Goal: Task Accomplishment & Management: Complete application form

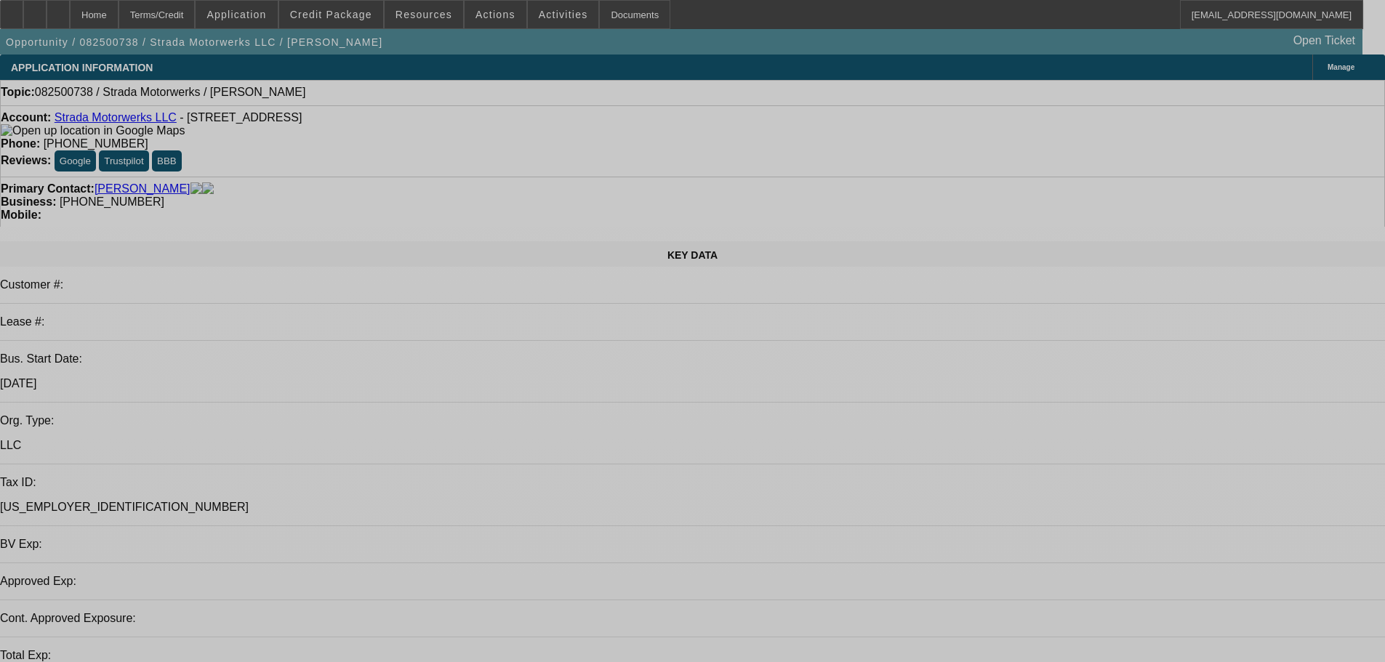
select select "0"
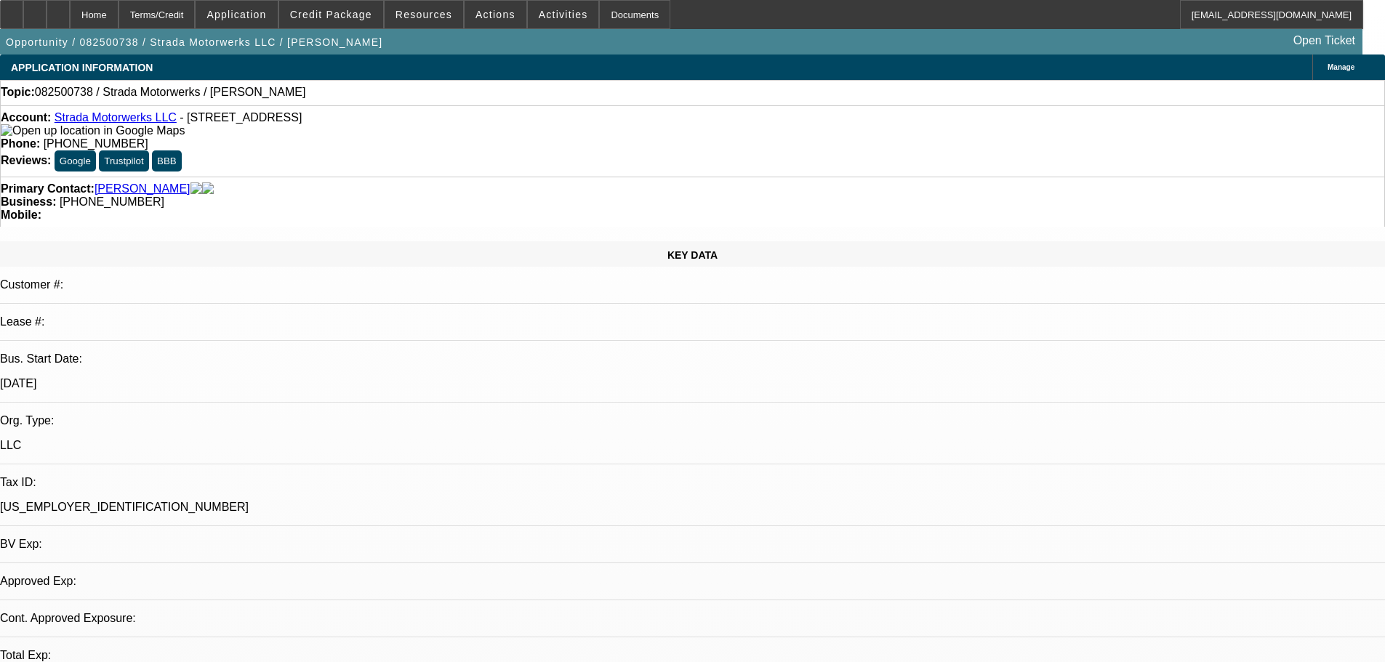
select select "2"
select select "0.1"
select select "4"
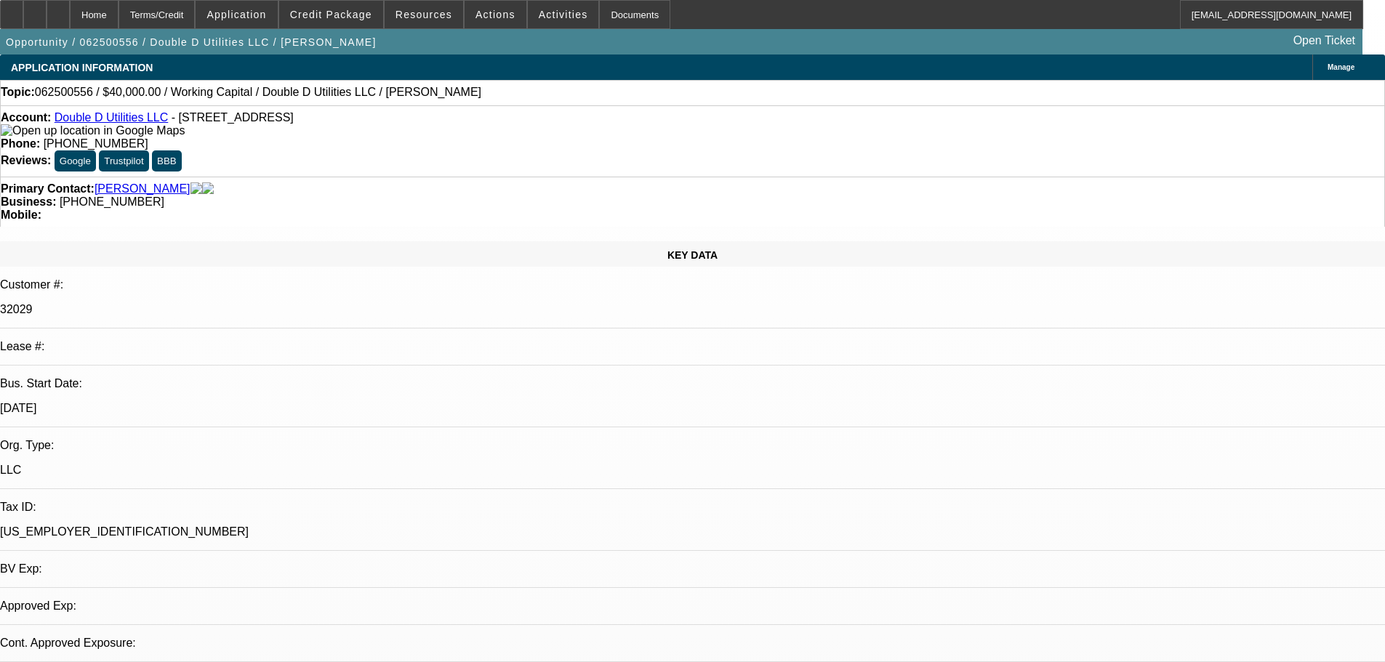
select select "0"
select select "2"
select select "0"
select select "6"
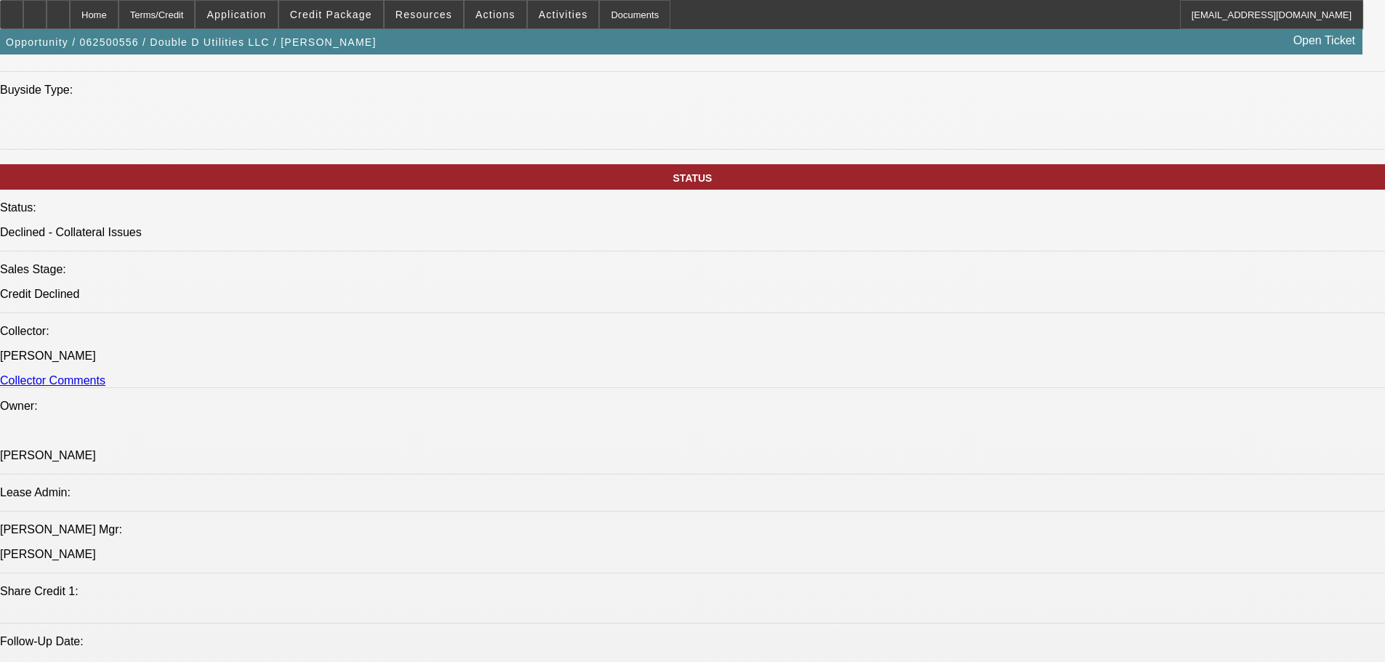
scroll to position [1454, 0]
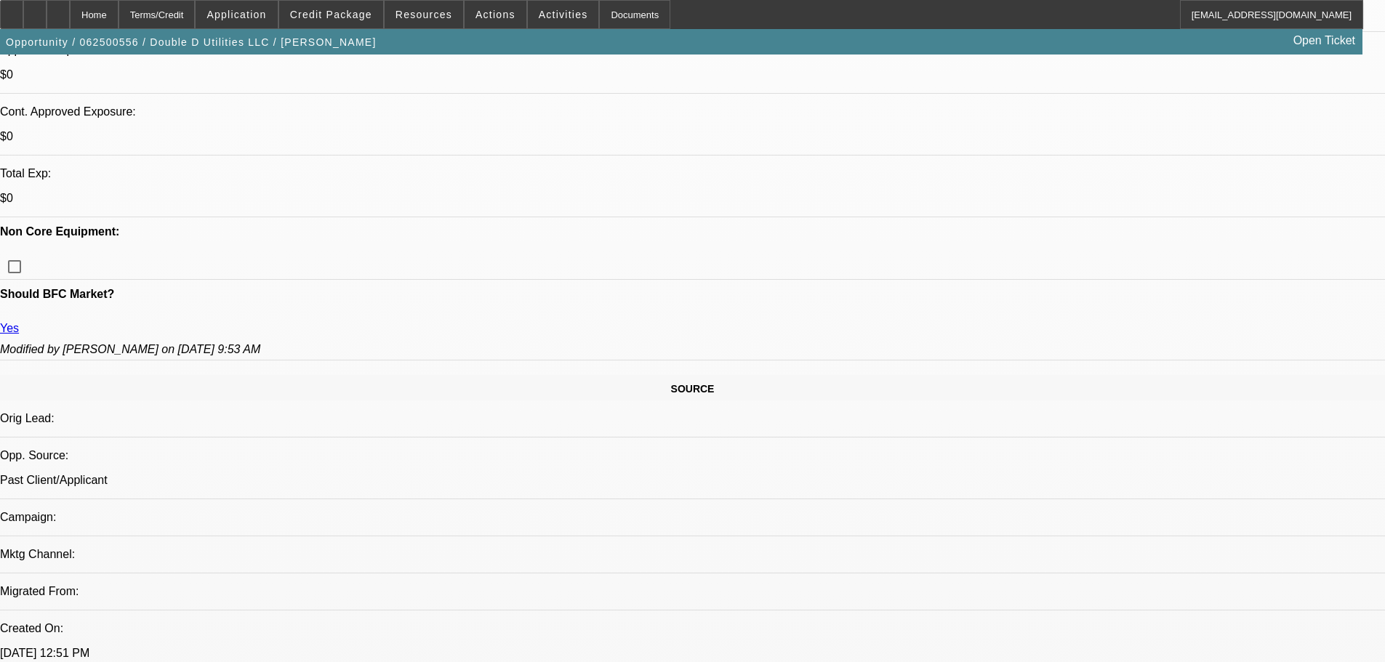
scroll to position [0, 0]
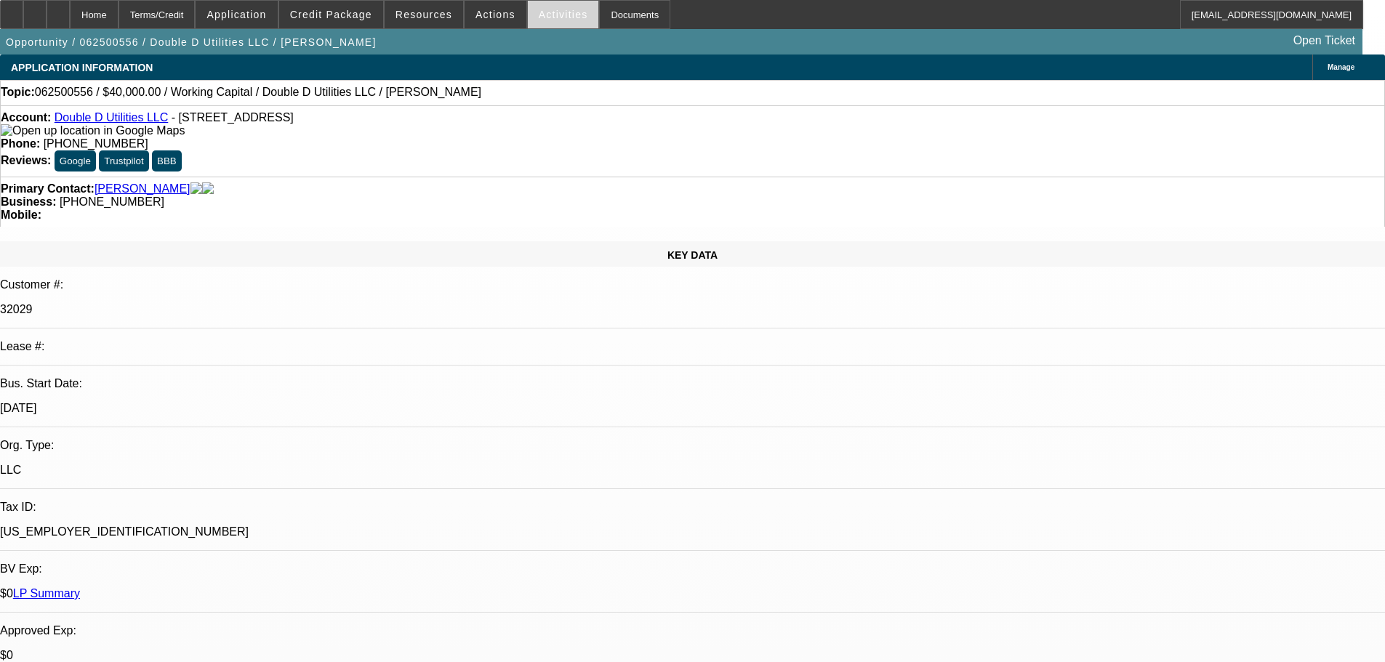
click at [539, 13] on span "Activities" at bounding box center [563, 15] width 49 height 12
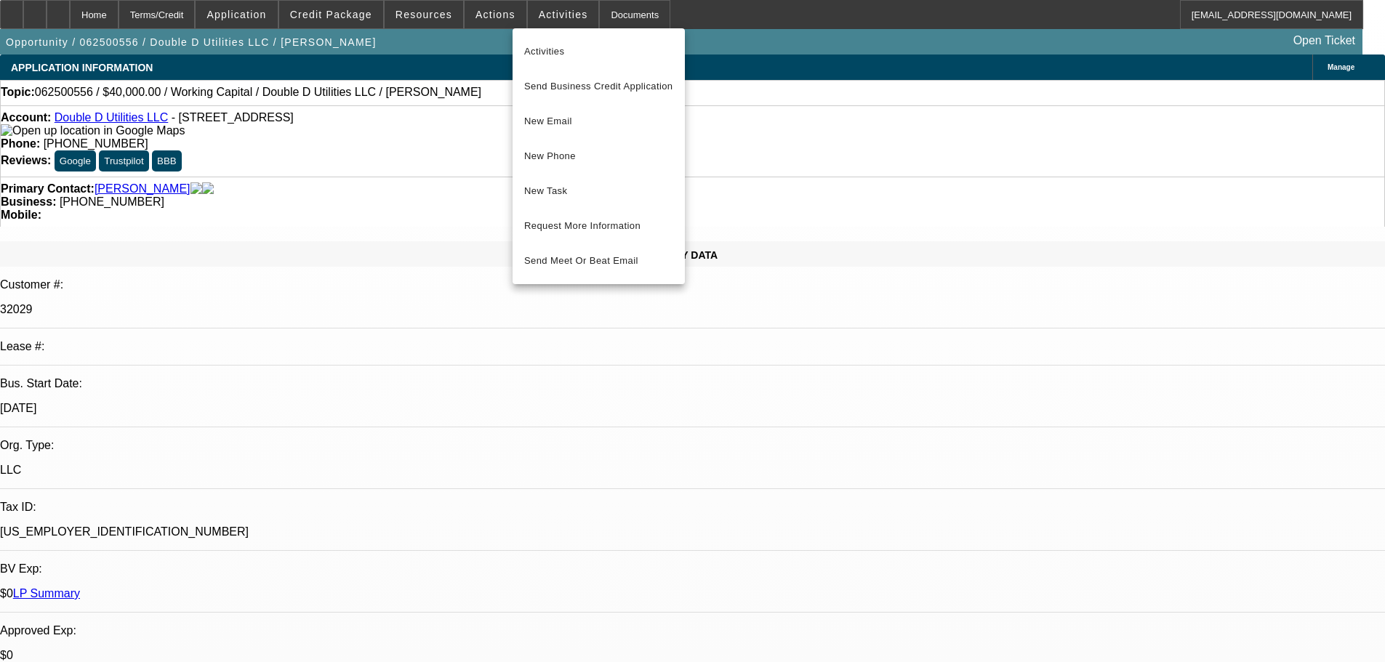
click at [485, 15] on div at bounding box center [692, 331] width 1385 height 662
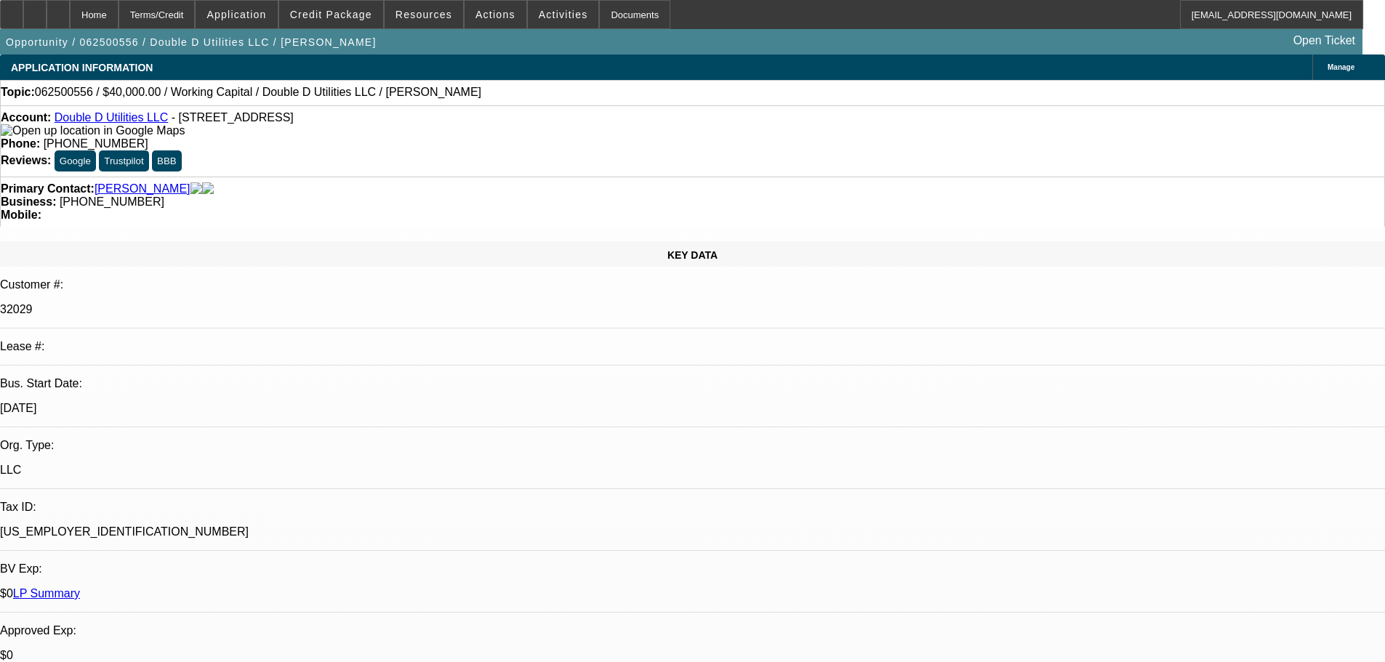
click at [486, 13] on span "Actions" at bounding box center [495, 15] width 40 height 12
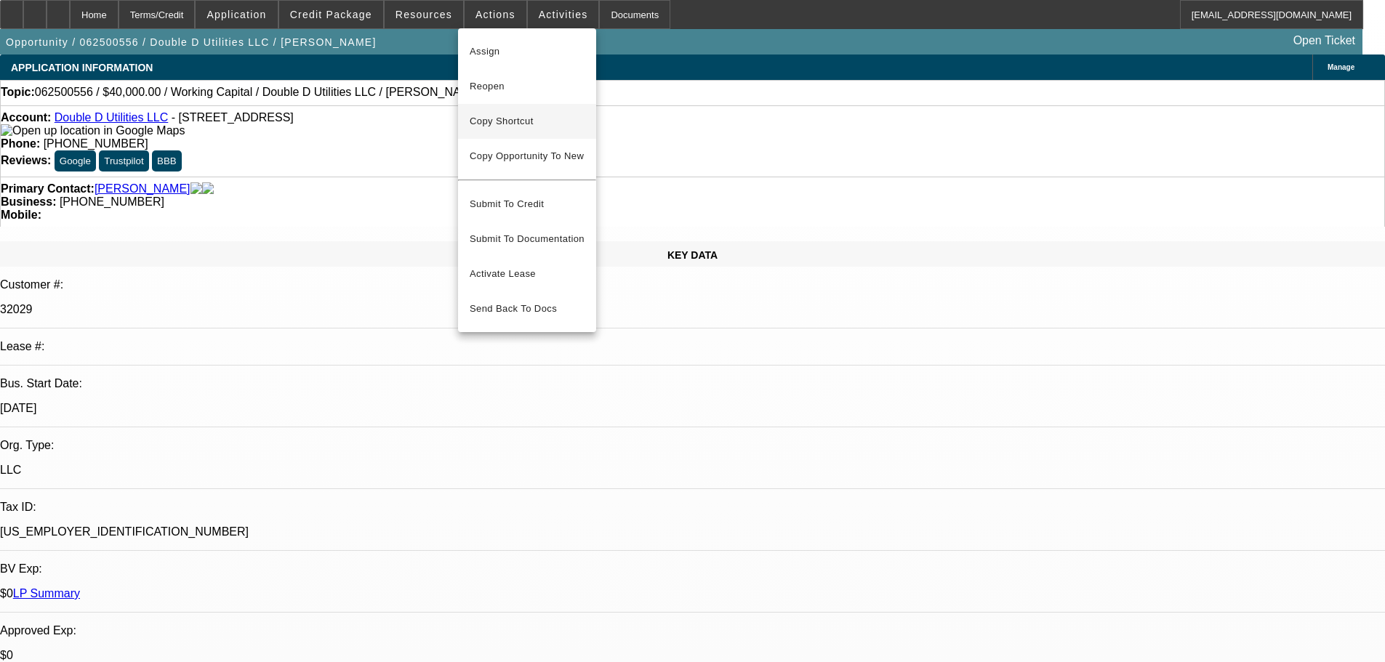
click at [515, 120] on span "Copy Shortcut" at bounding box center [527, 121] width 115 height 17
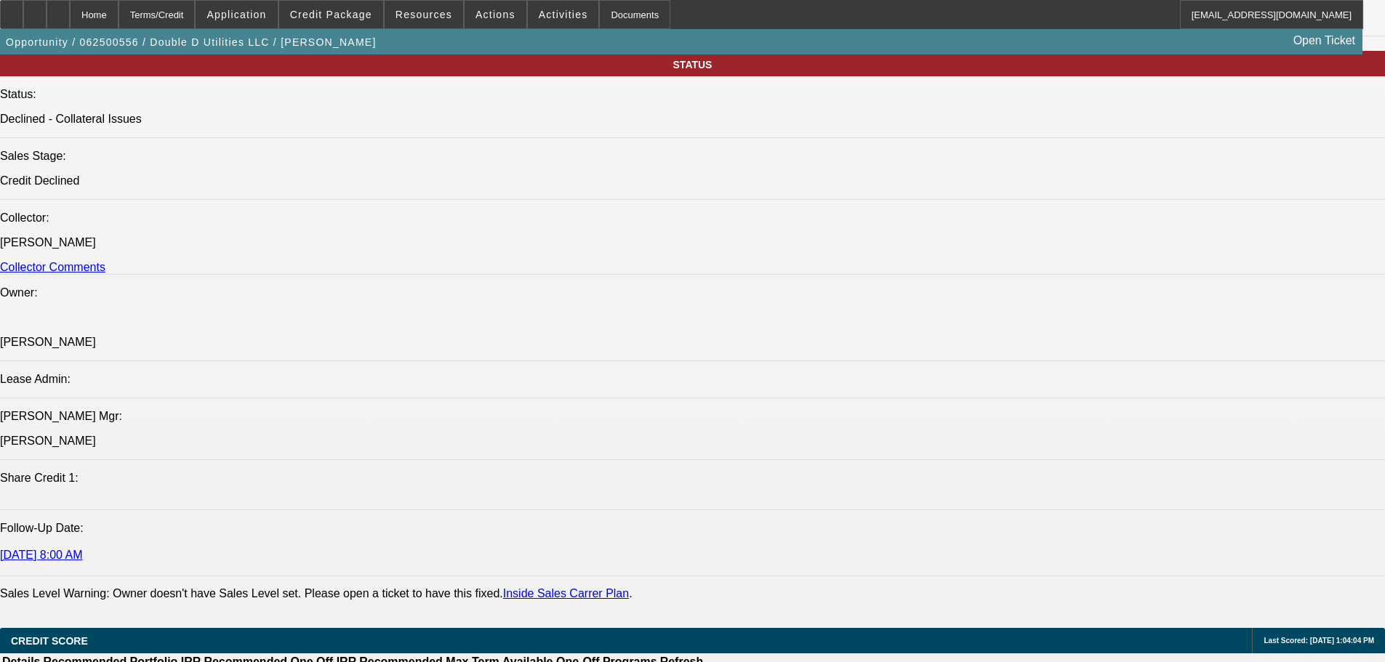
scroll to position [1572, 0]
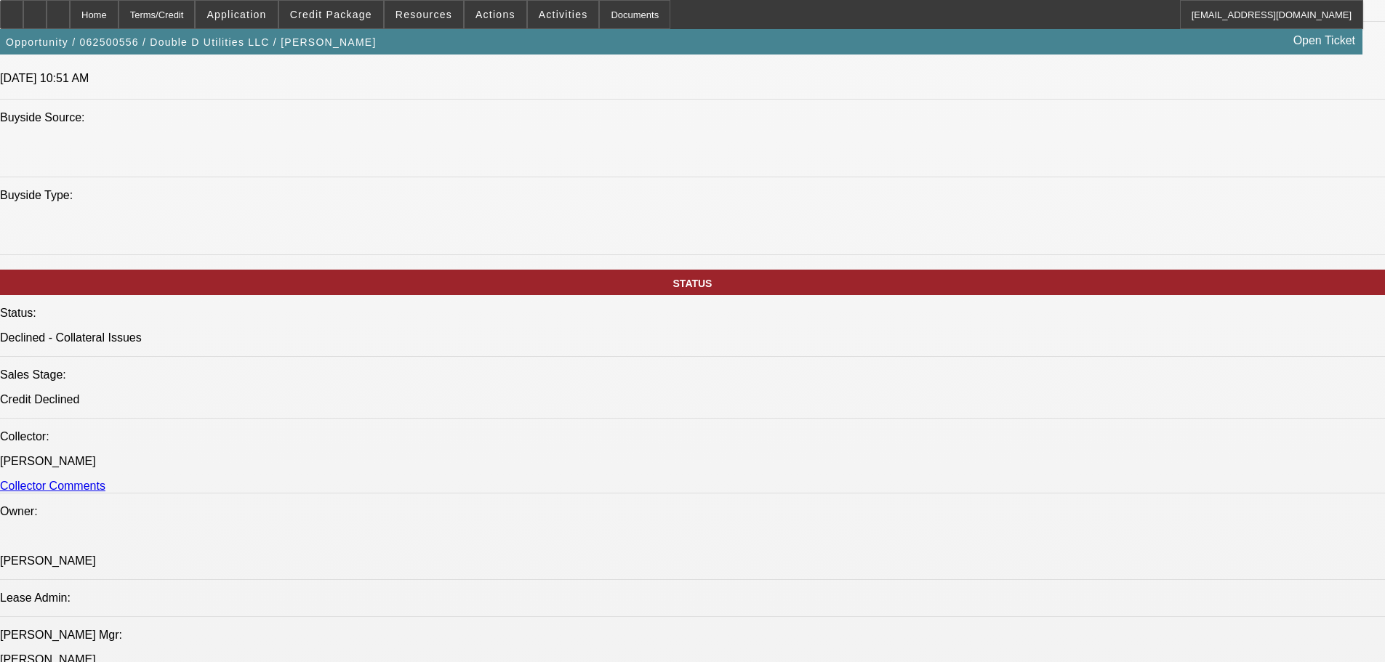
scroll to position [1354, 0]
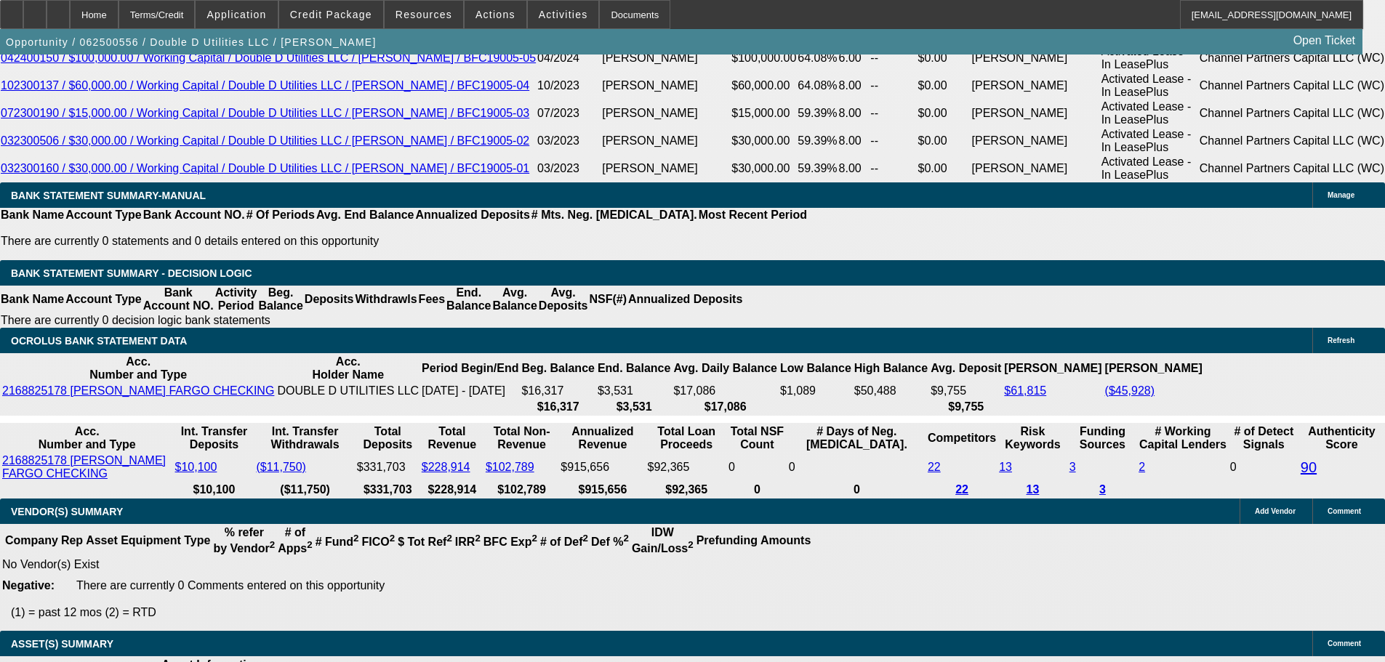
scroll to position [2807, 0]
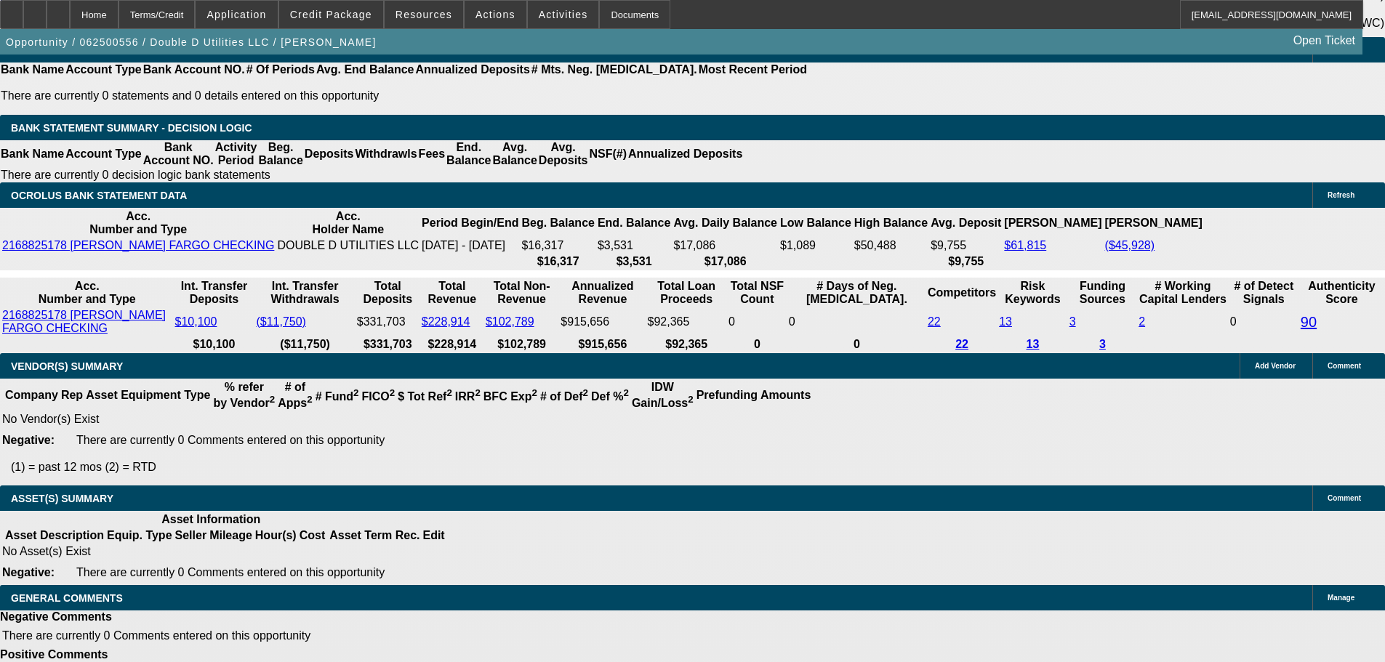
drag, startPoint x: 60, startPoint y: 605, endPoint x: 352, endPoint y: 600, distance: 291.5
copy span "Competitor Balance is Too High: Received $61k from Credibly in May."
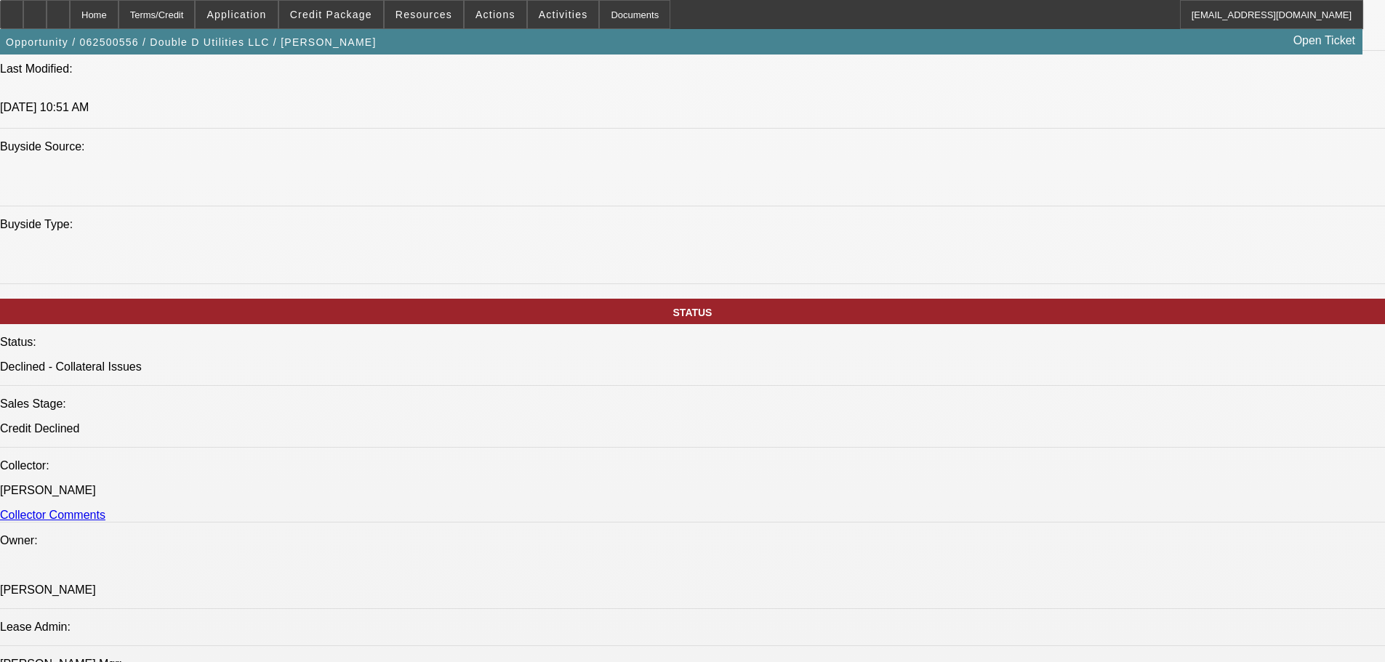
scroll to position [1281, 0]
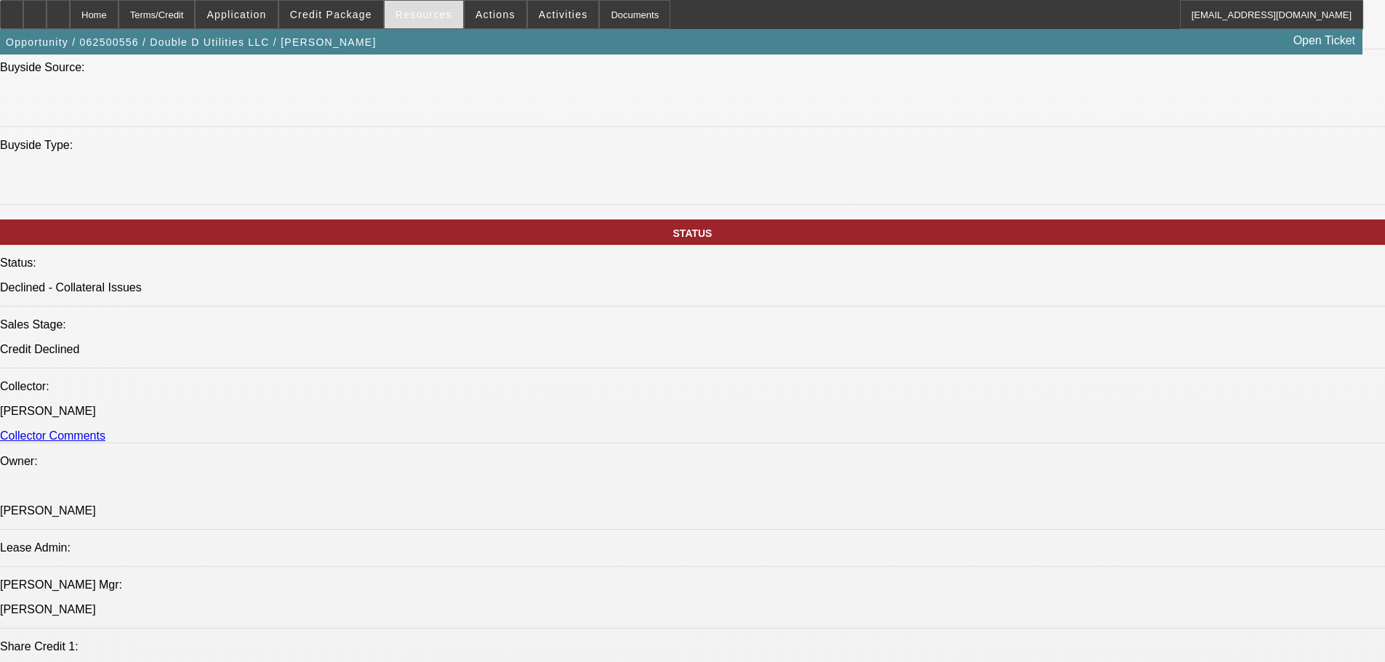
scroll to position [1135, 0]
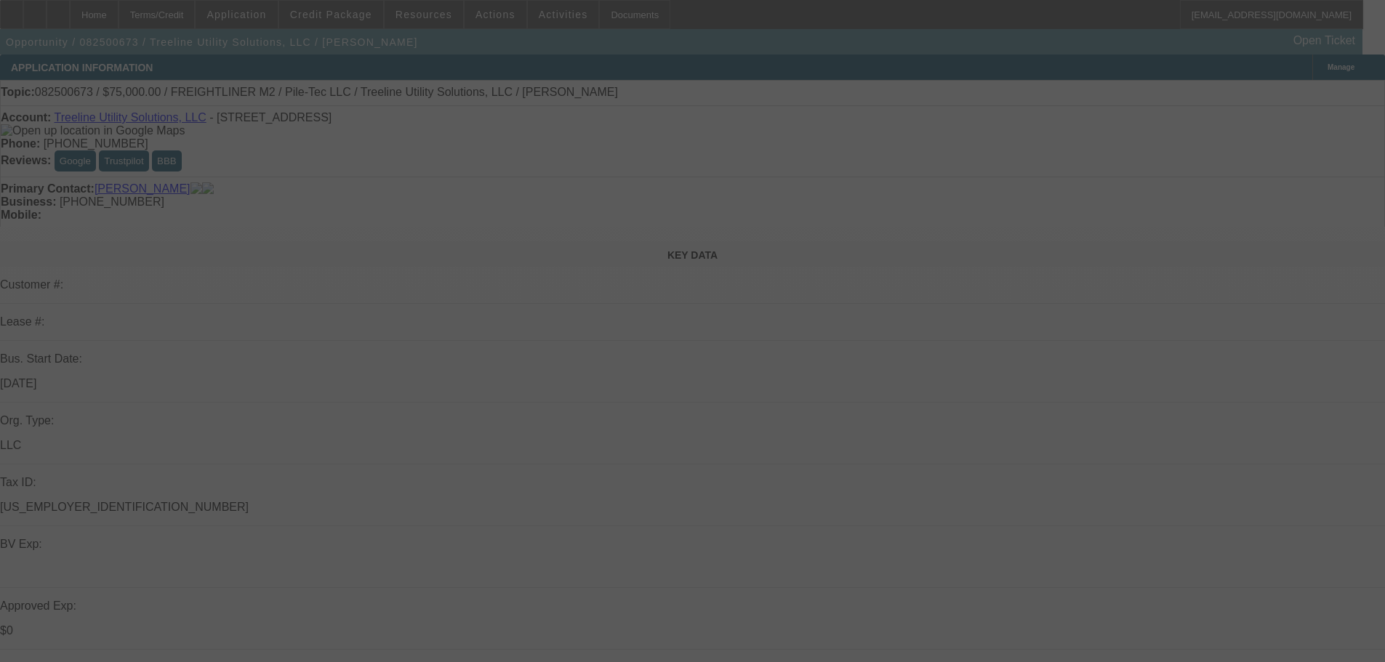
select select "0"
select select "2"
select select "0"
select select "6"
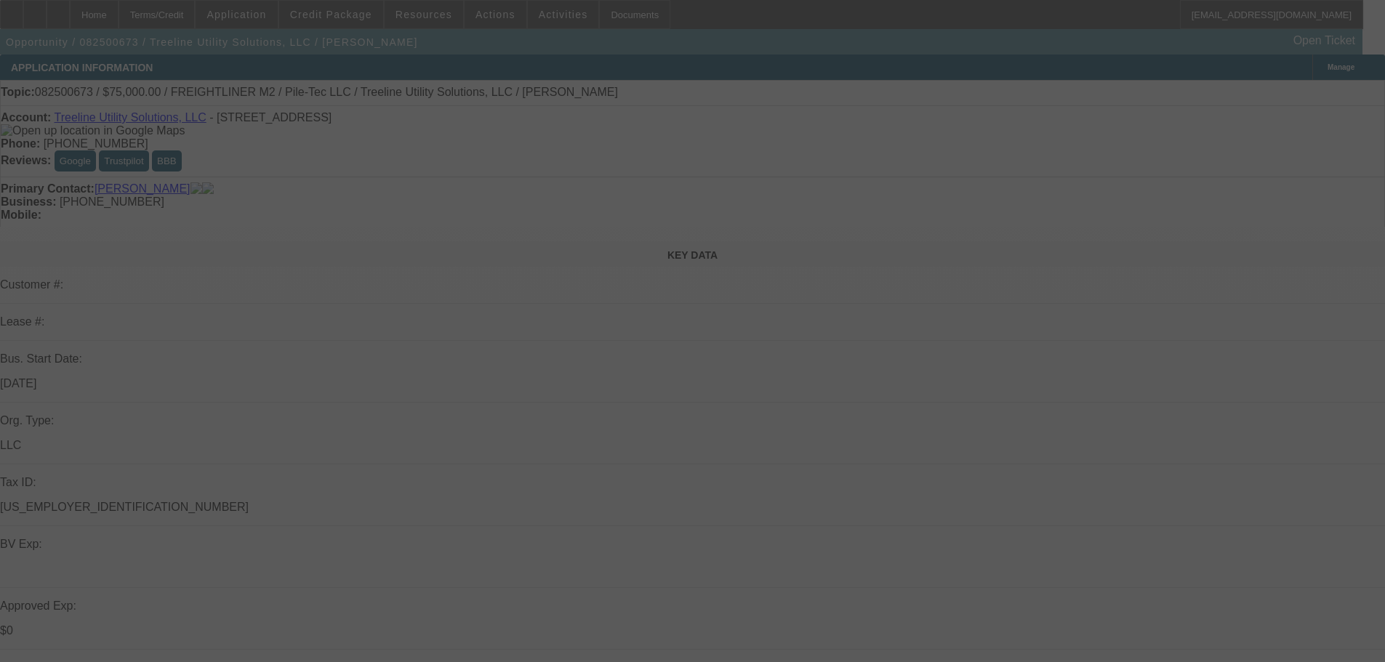
select select "0"
select select "2"
select select "0"
select select "6"
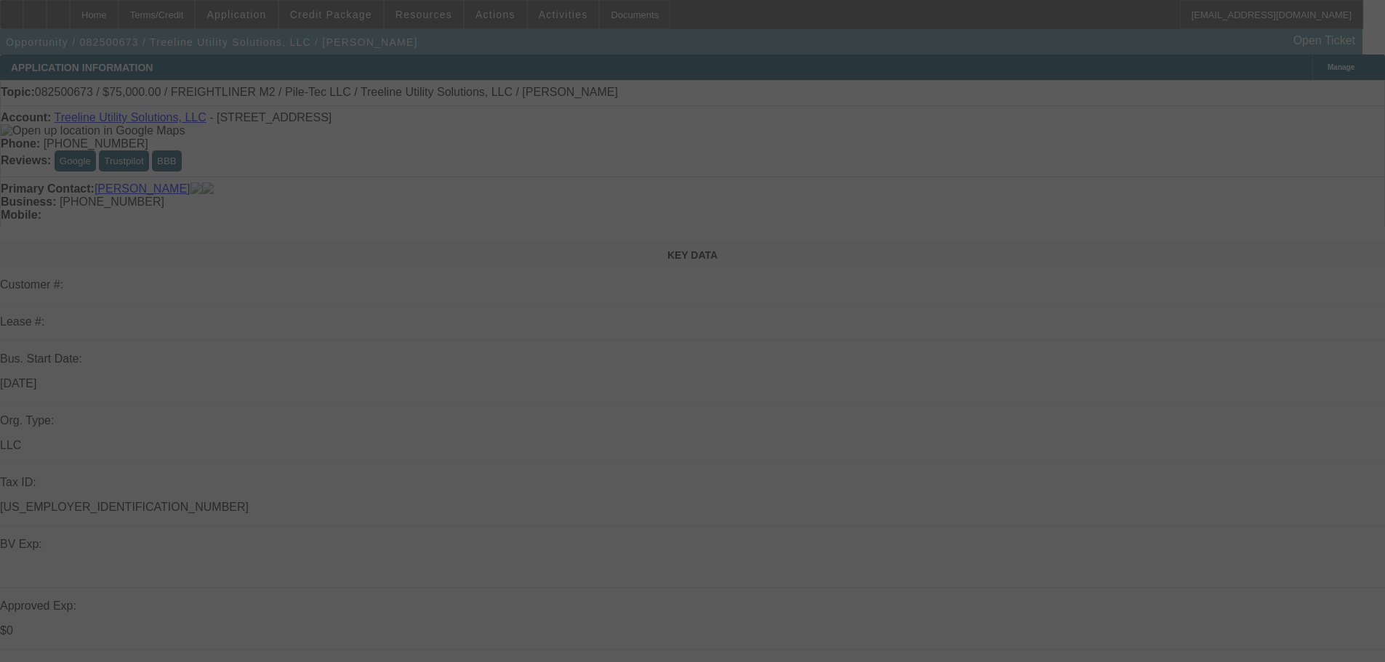
select select "0"
select select "2"
select select "0"
select select "6"
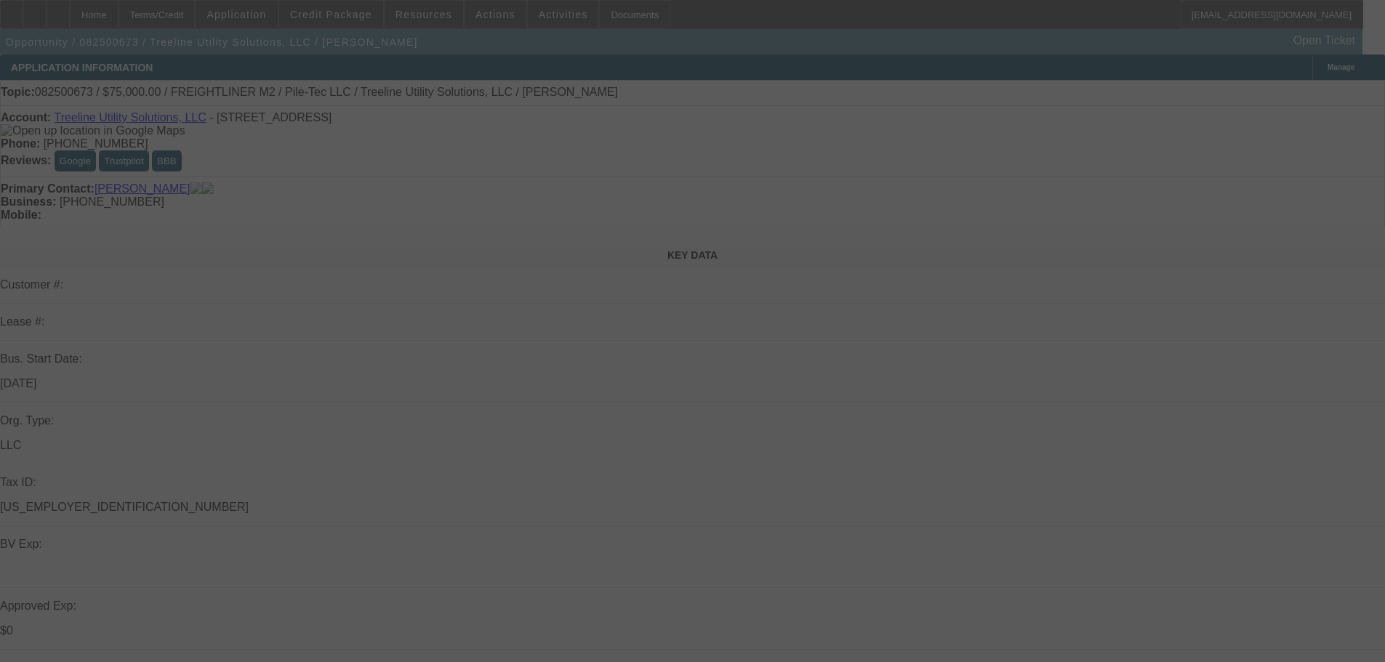
select select "0.1"
select select "2"
select select "0"
select select "6"
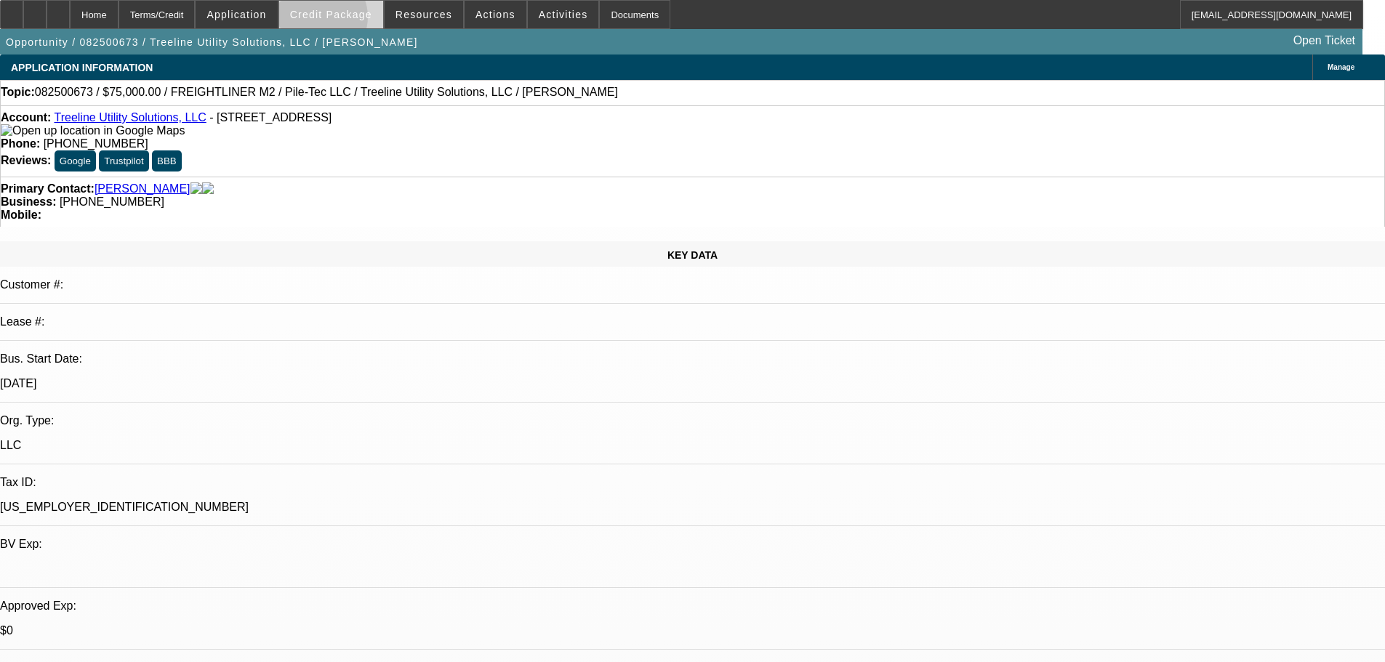
click at [342, 20] on span at bounding box center [331, 14] width 104 height 35
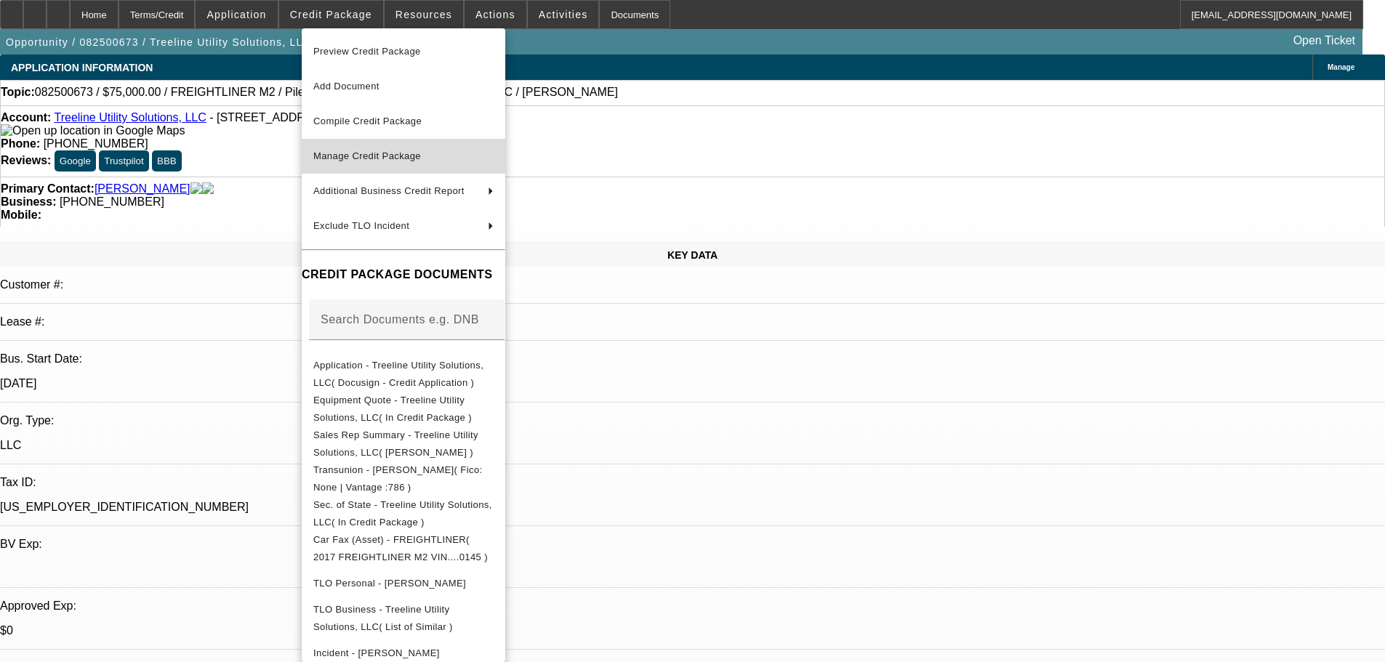
click at [374, 149] on span "Manage Credit Package" at bounding box center [403, 156] width 180 height 17
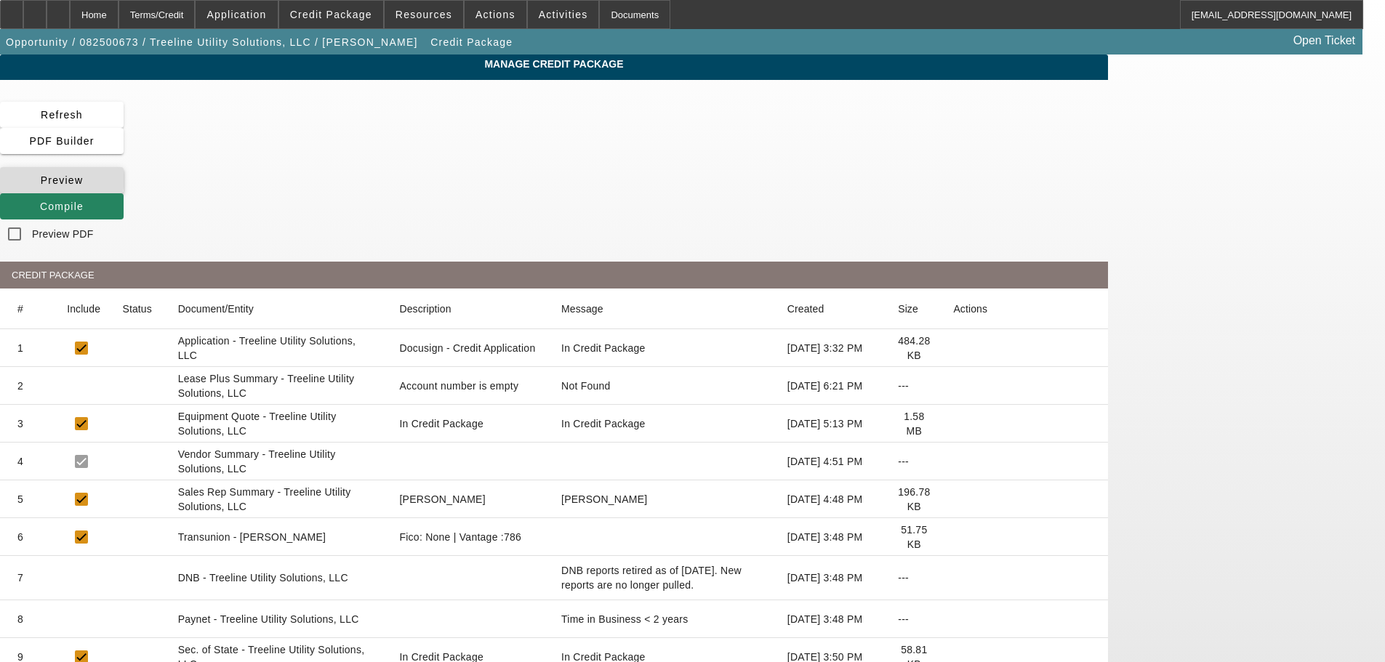
click at [84, 174] on span "Preview" at bounding box center [62, 180] width 43 height 12
click at [118, 18] on div "Home" at bounding box center [94, 14] width 49 height 29
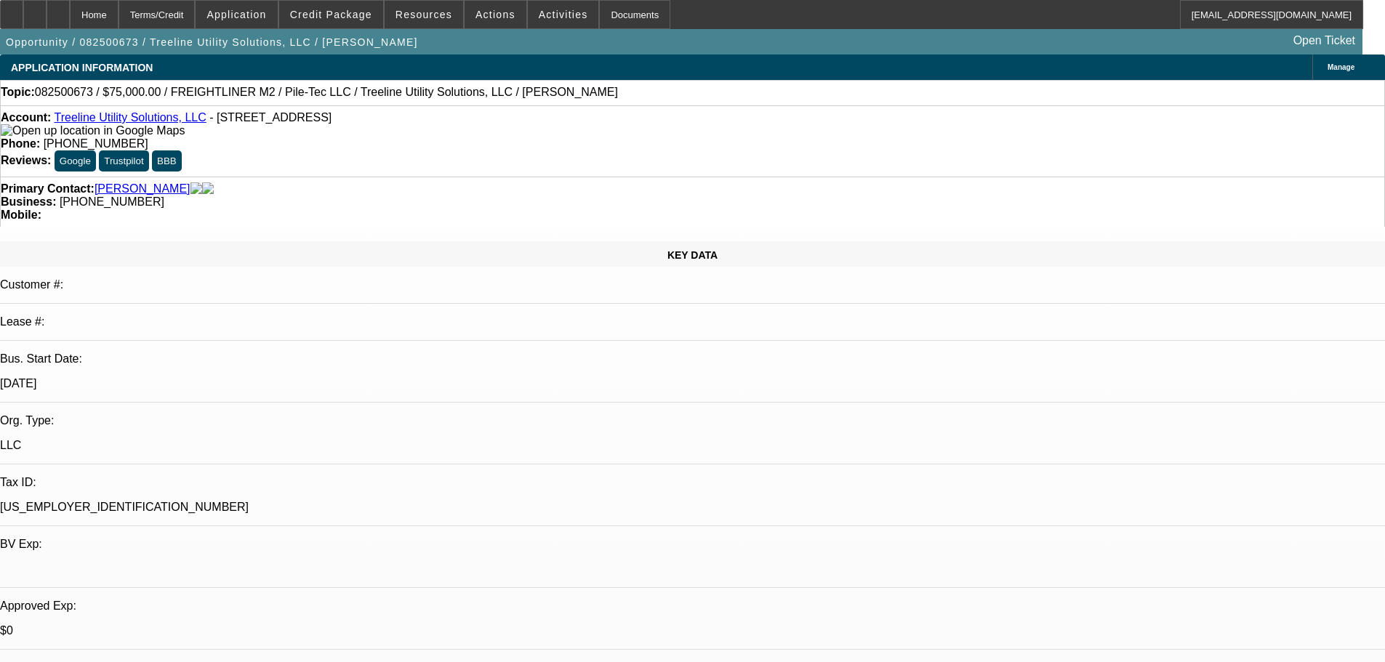
select select "0"
select select "2"
select select "0"
select select "6"
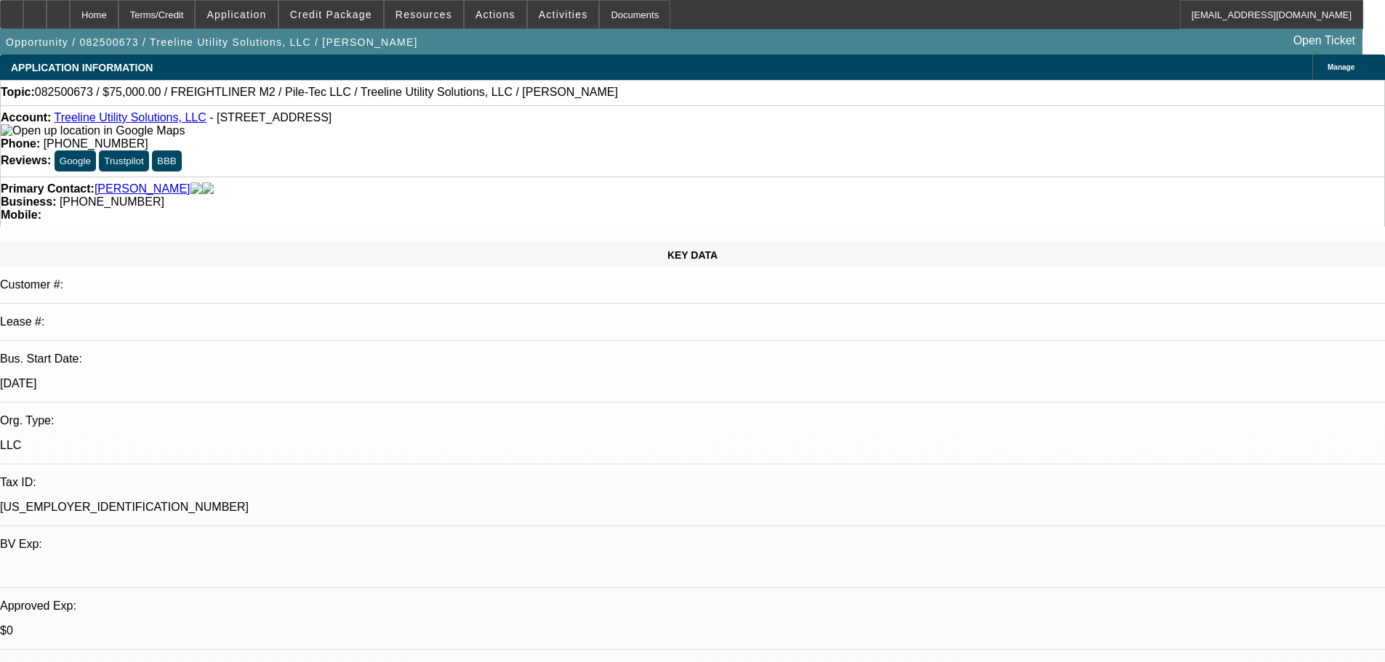
select select "0"
select select "2"
select select "0"
select select "6"
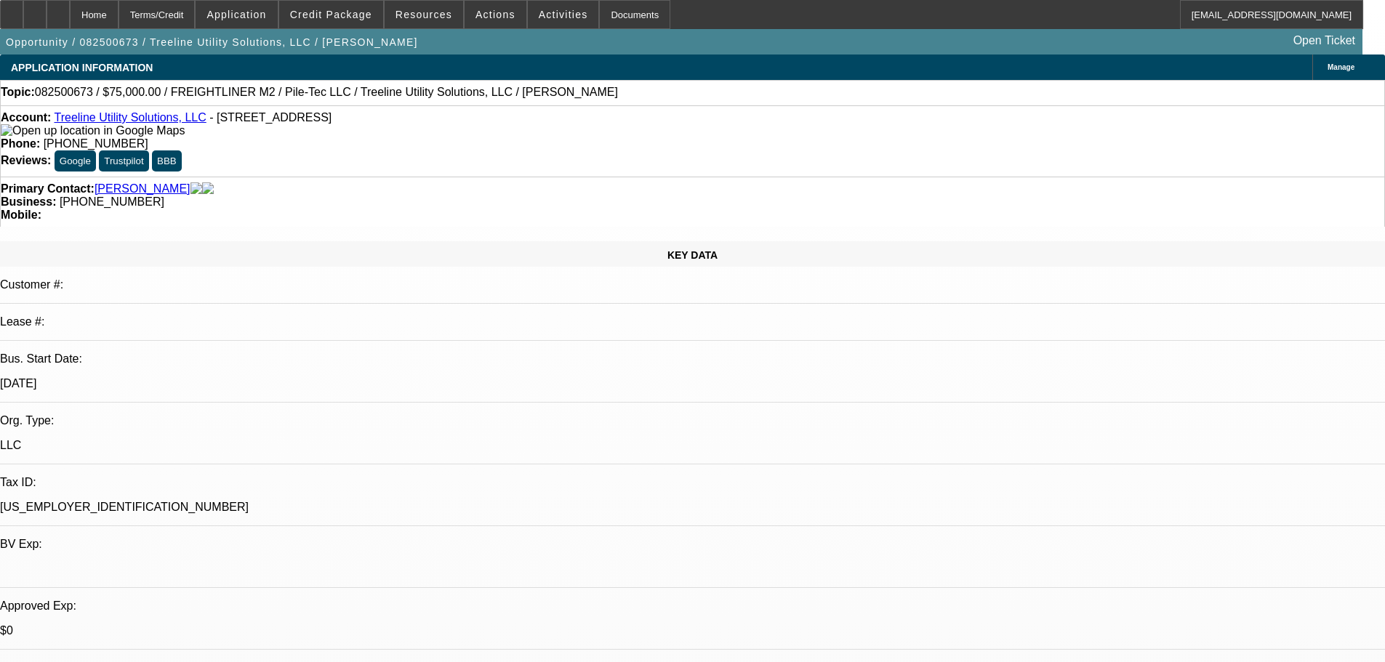
select select "0"
select select "2"
select select "0"
select select "6"
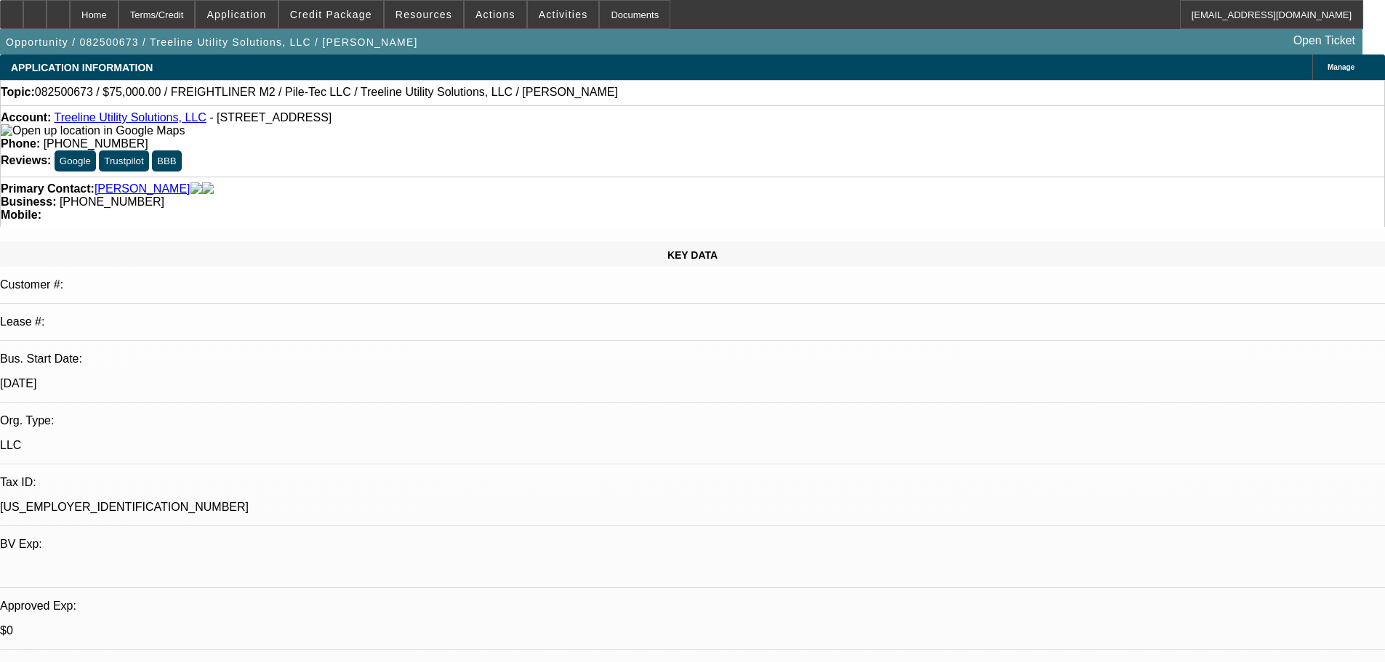
select select "0.1"
select select "2"
select select "0"
select select "6"
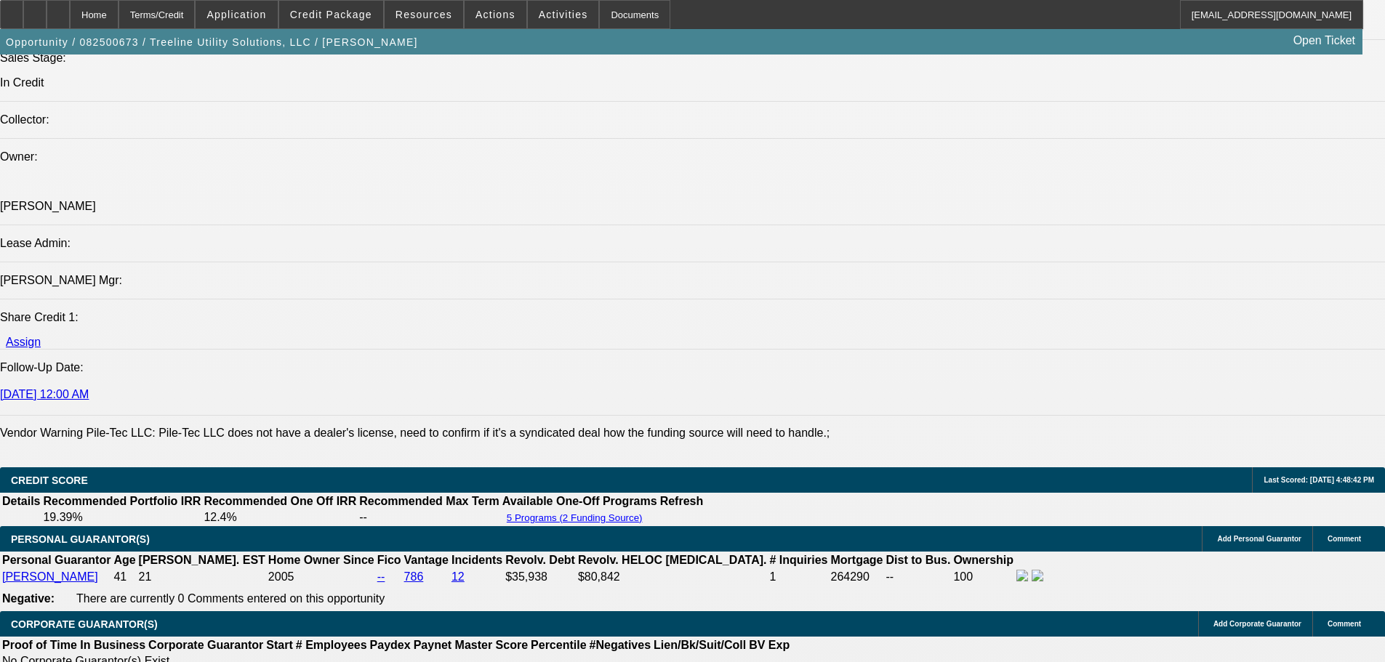
scroll to position [73, 11]
drag, startPoint x: 1127, startPoint y: 521, endPoint x: 1160, endPoint y: 519, distance: 32.8
click at [347, 21] on span at bounding box center [331, 14] width 104 height 35
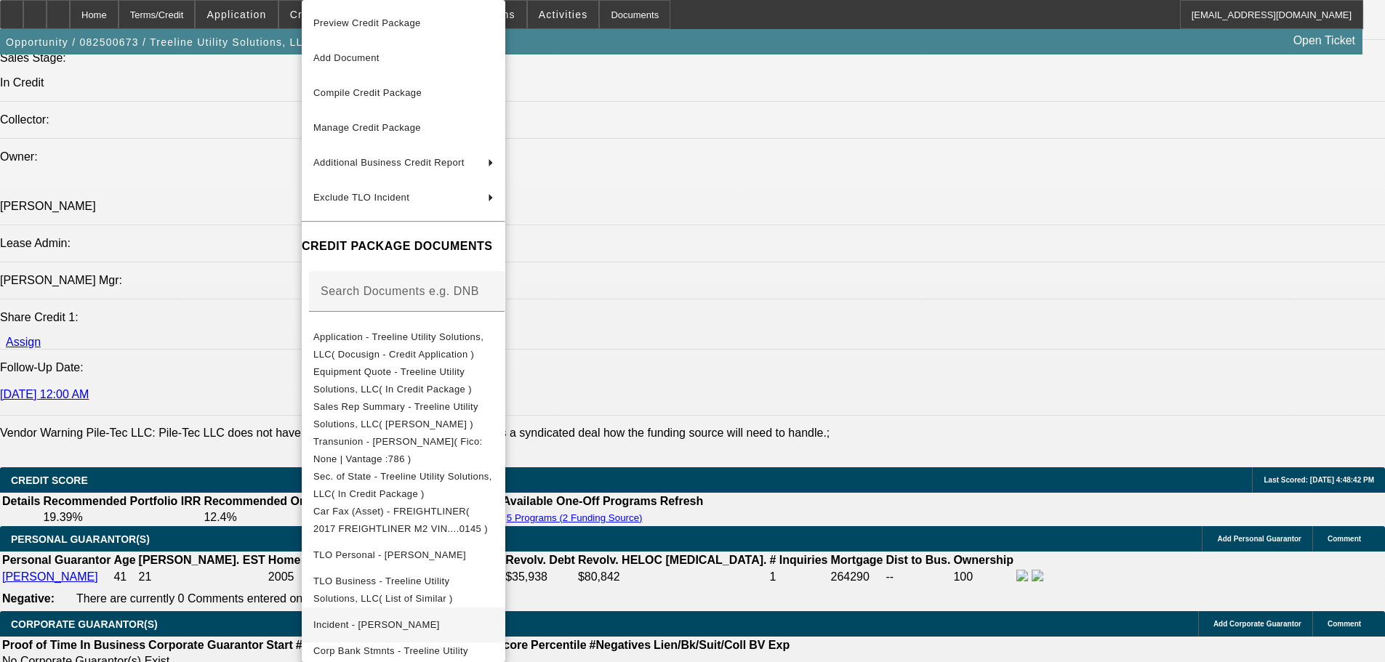
scroll to position [135, 0]
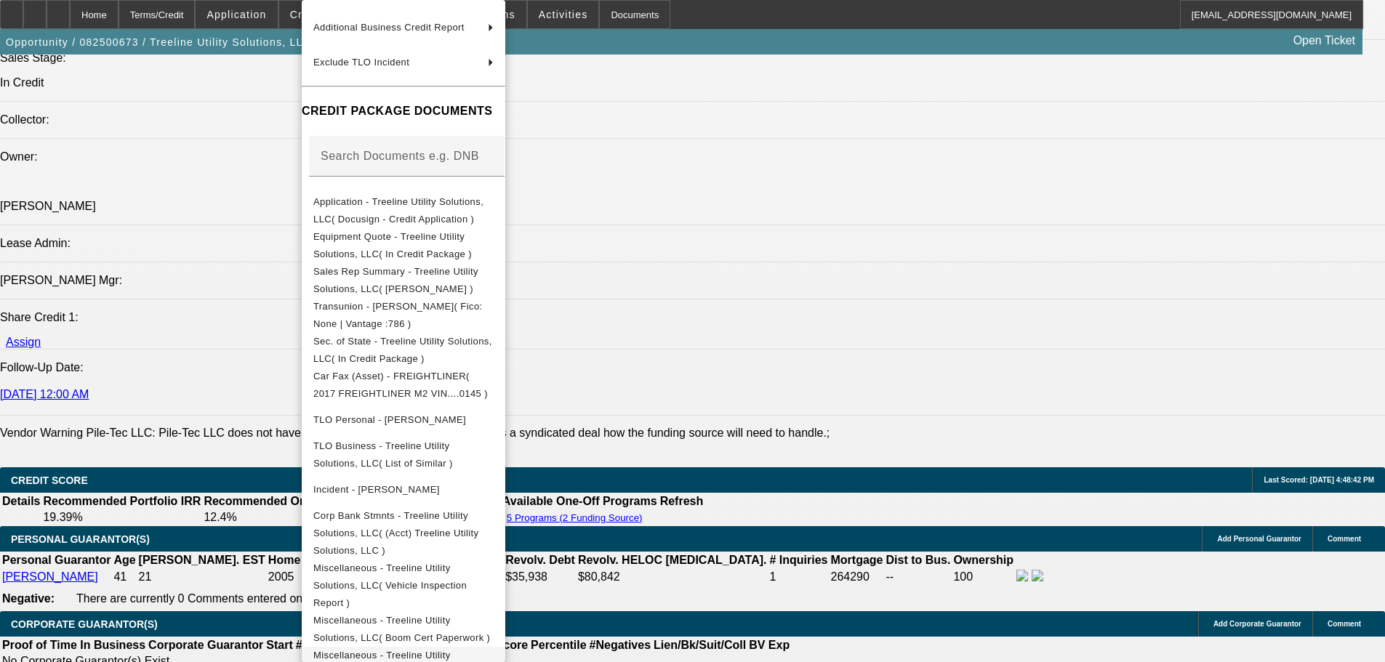
click at [494, 647] on span "Miscellaneous - Treeline Utility Solutions, LLC( Paynet - Treeline Utility Solu…" at bounding box center [403, 673] width 180 height 52
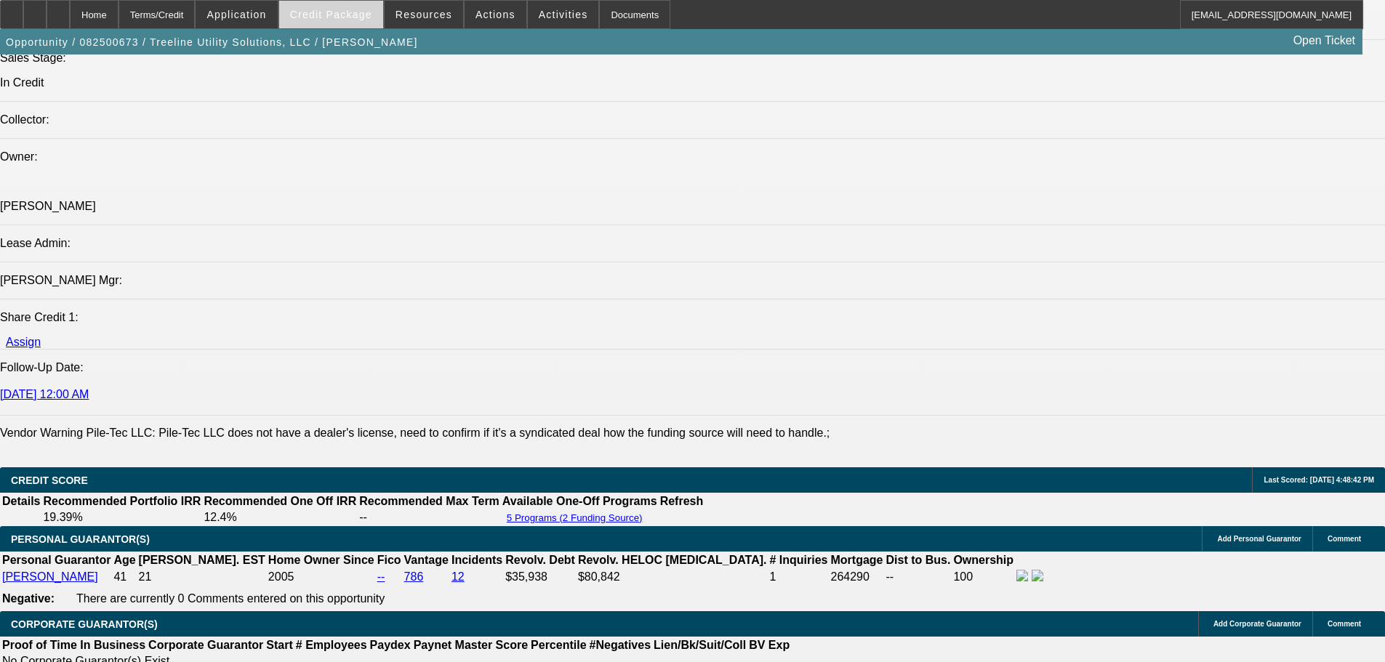
click at [347, 19] on span "Credit Package" at bounding box center [331, 15] width 82 height 12
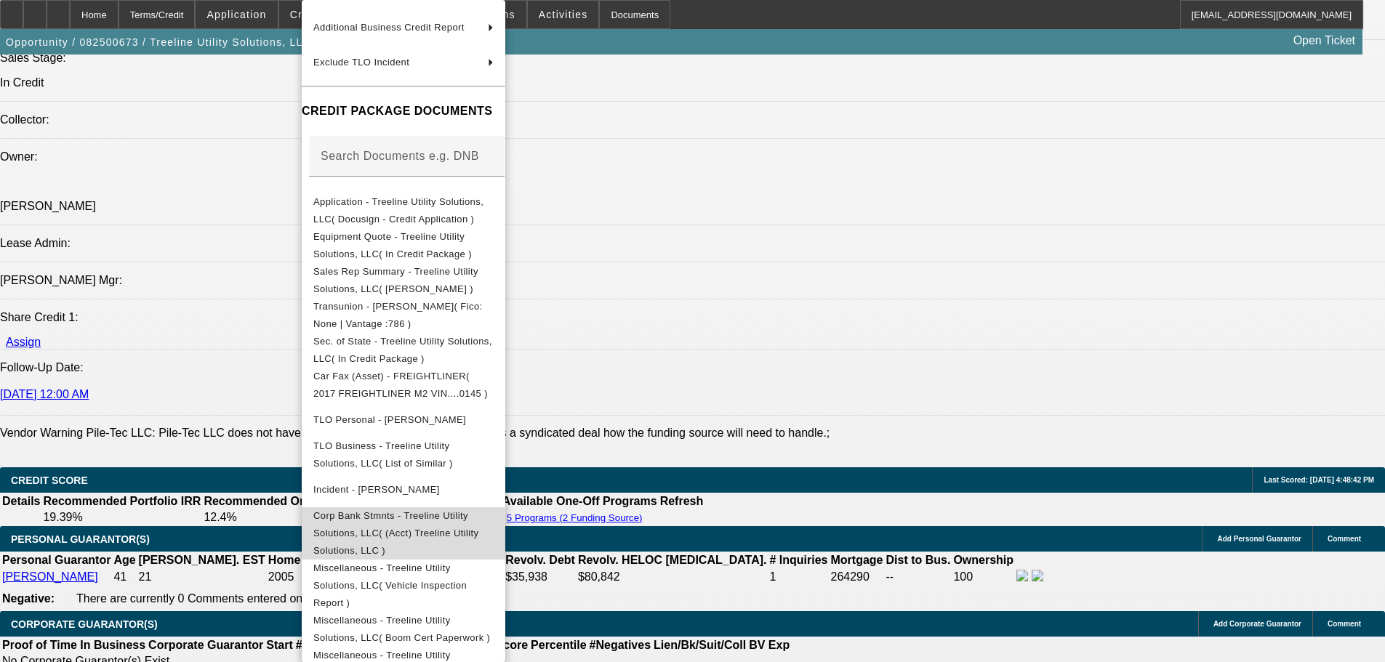
click at [443, 524] on span "Corp Bank Stmnts - Treeline Utility Solutions, LLC( (Acct) Treeline Utility Sol…" at bounding box center [403, 533] width 180 height 52
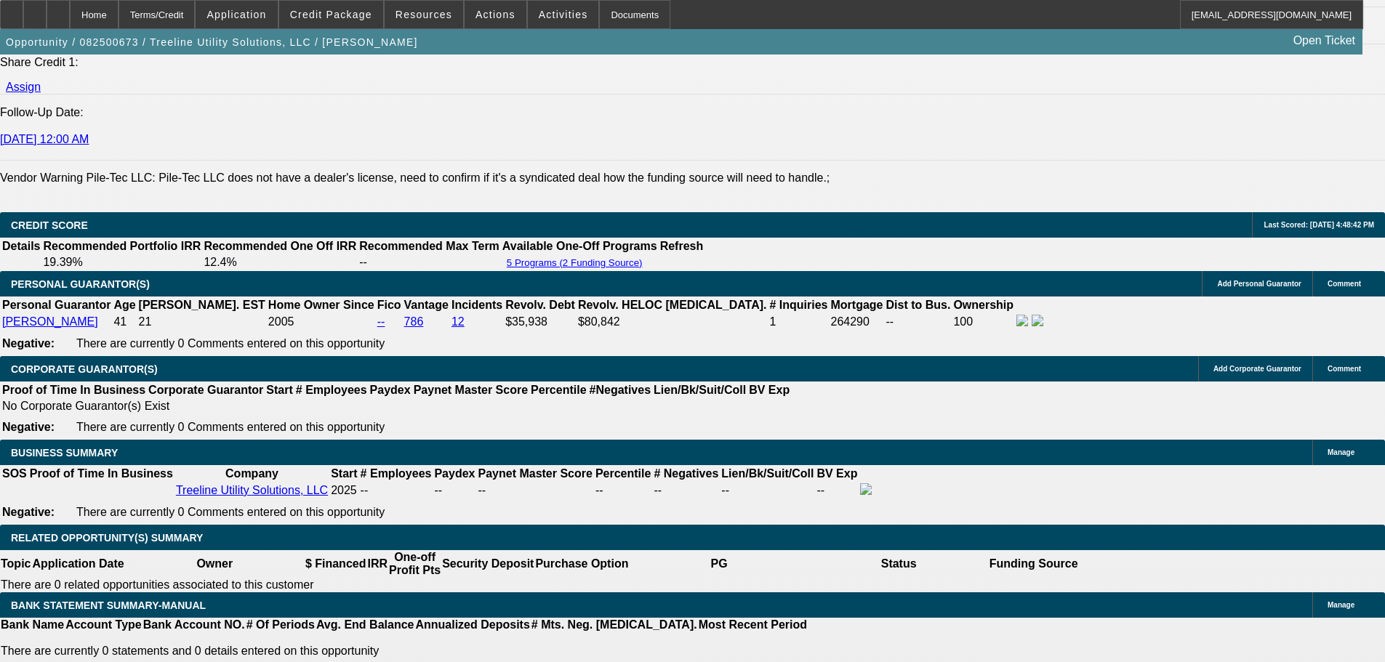
scroll to position [1963, 0]
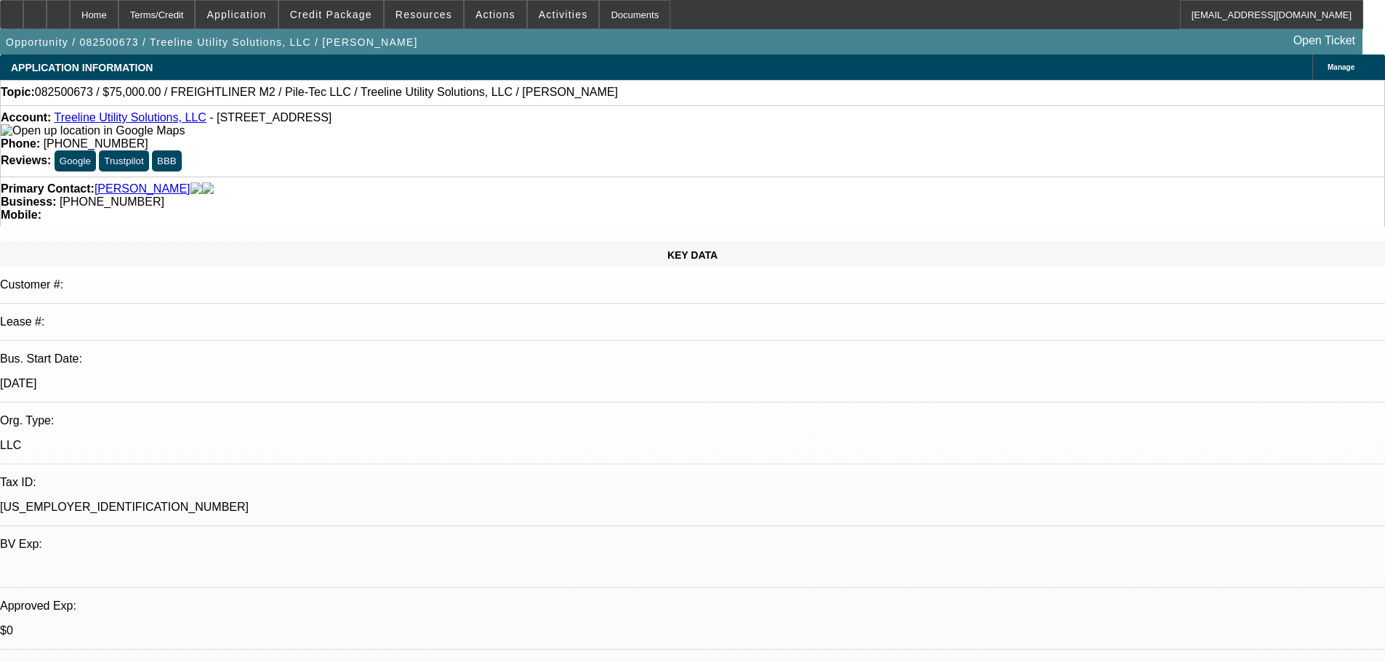
select select "0"
select select "2"
select select "0"
select select "6"
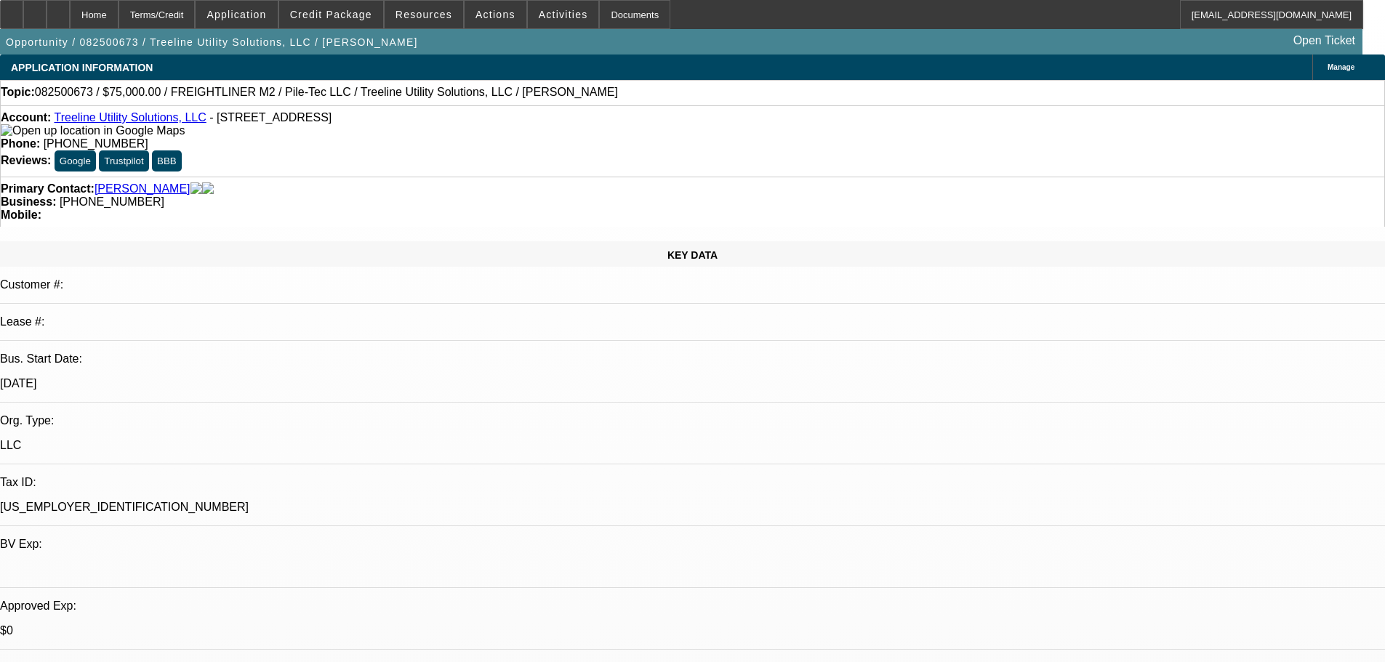
select select "0"
select select "2"
select select "0"
select select "6"
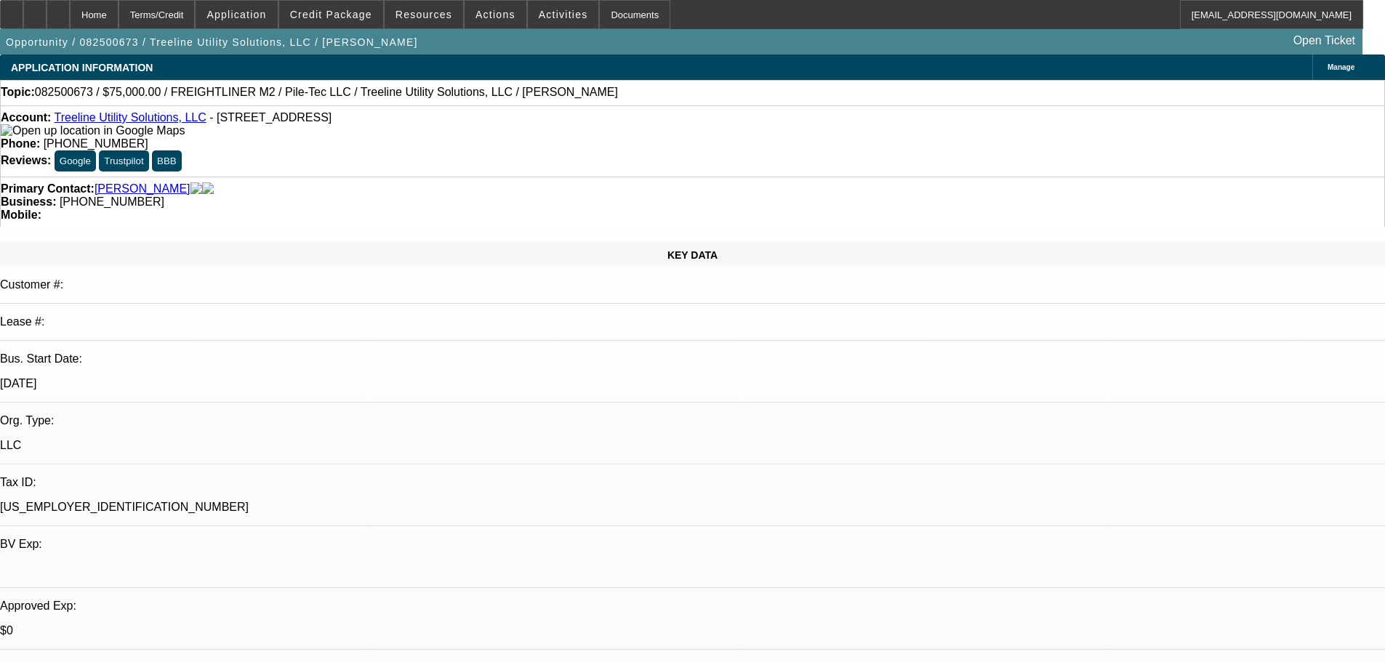
select select "0"
select select "2"
select select "0"
select select "6"
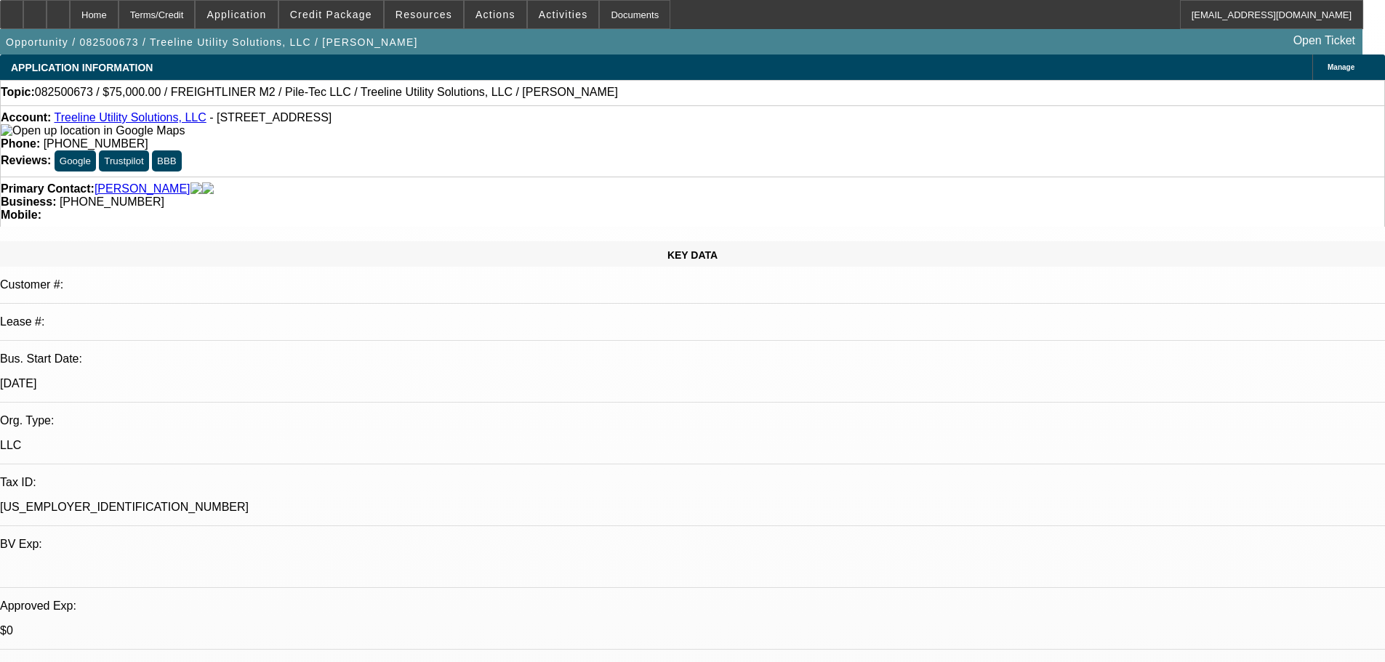
select select "0.1"
select select "2"
select select "0"
select select "6"
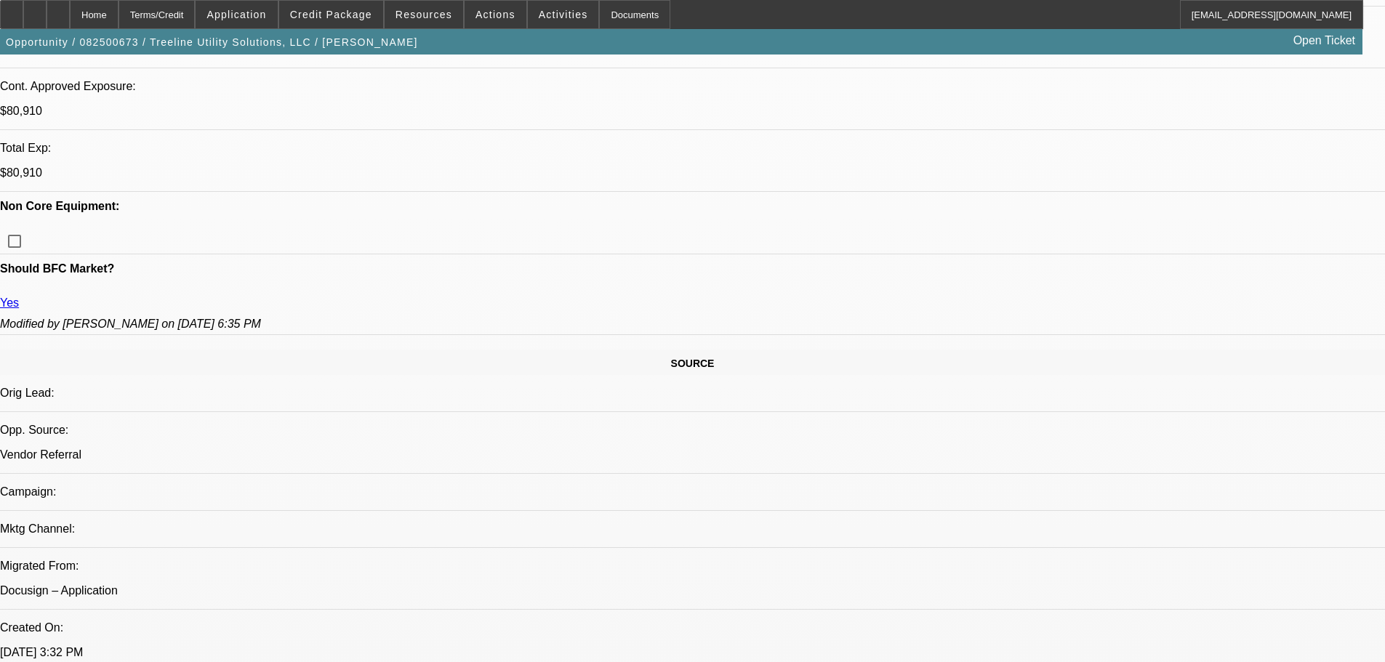
scroll to position [73, 0]
click at [358, 17] on span "Credit Package" at bounding box center [331, 15] width 82 height 12
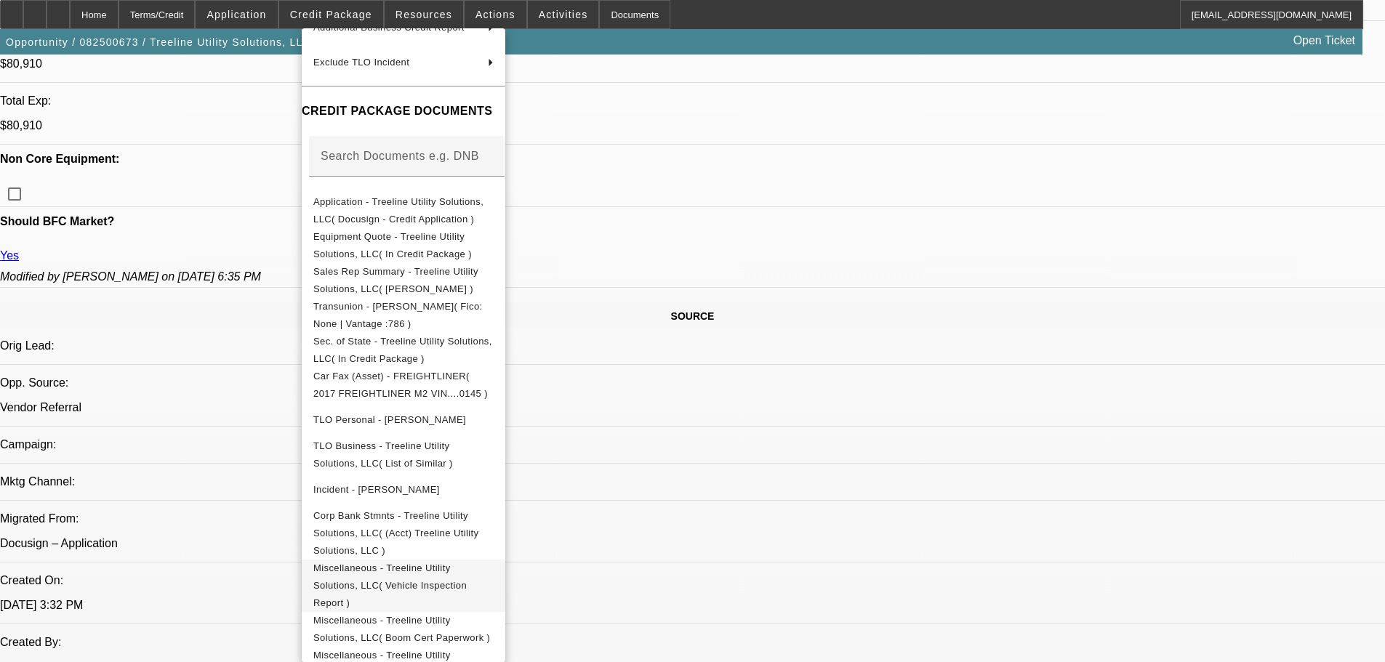
scroll to position [654, 0]
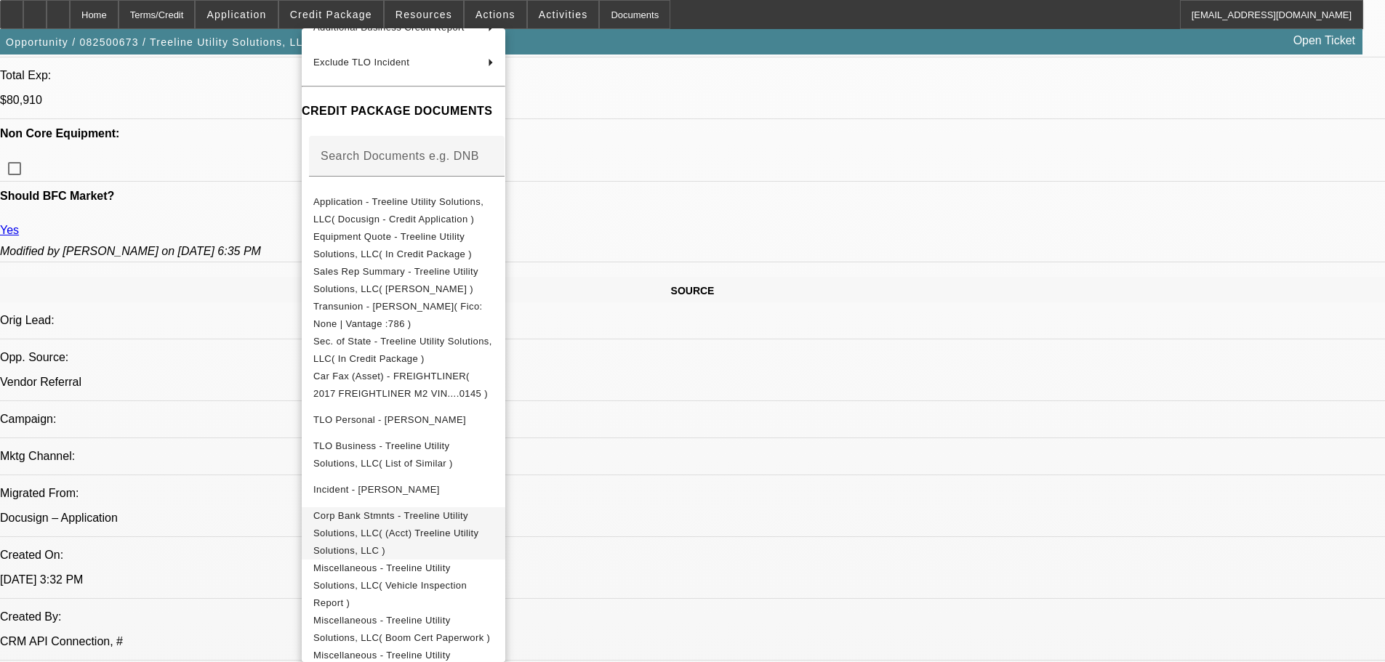
click at [462, 532] on span "Corp Bank Stmnts - Treeline Utility Solutions, LLC( (Acct) Treeline Utility Sol…" at bounding box center [403, 533] width 180 height 52
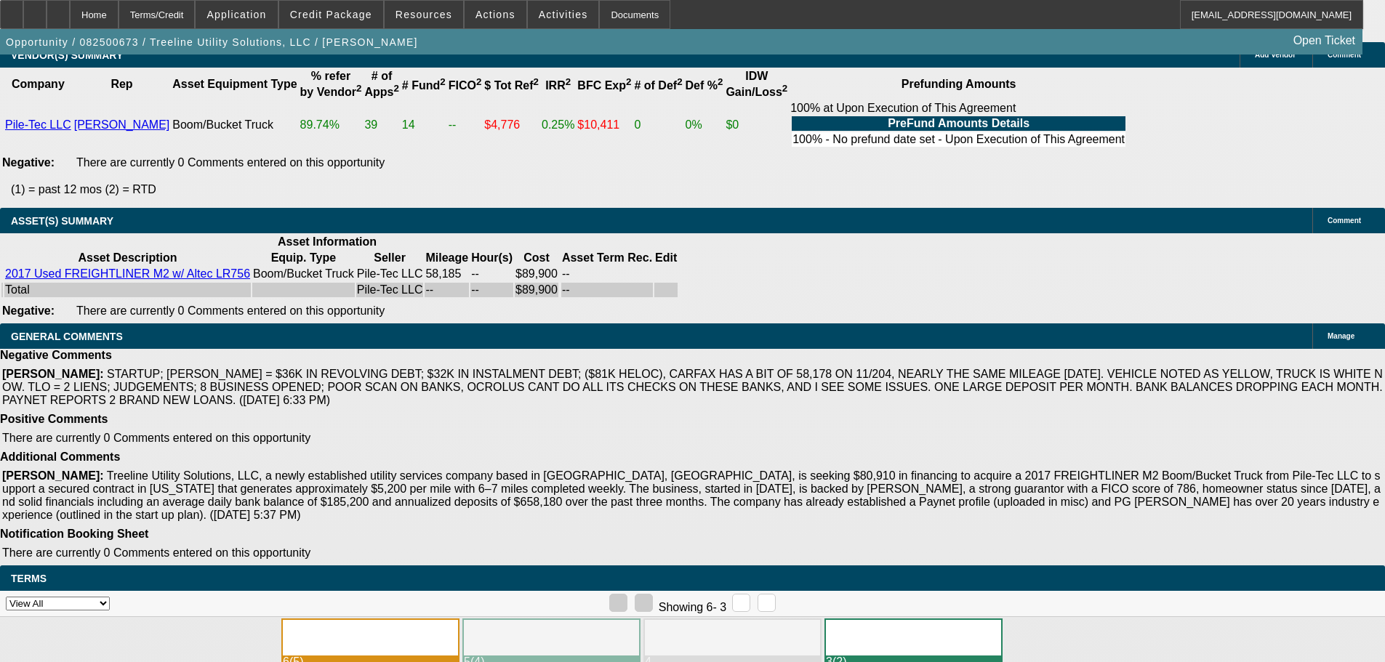
scroll to position [2794, 0]
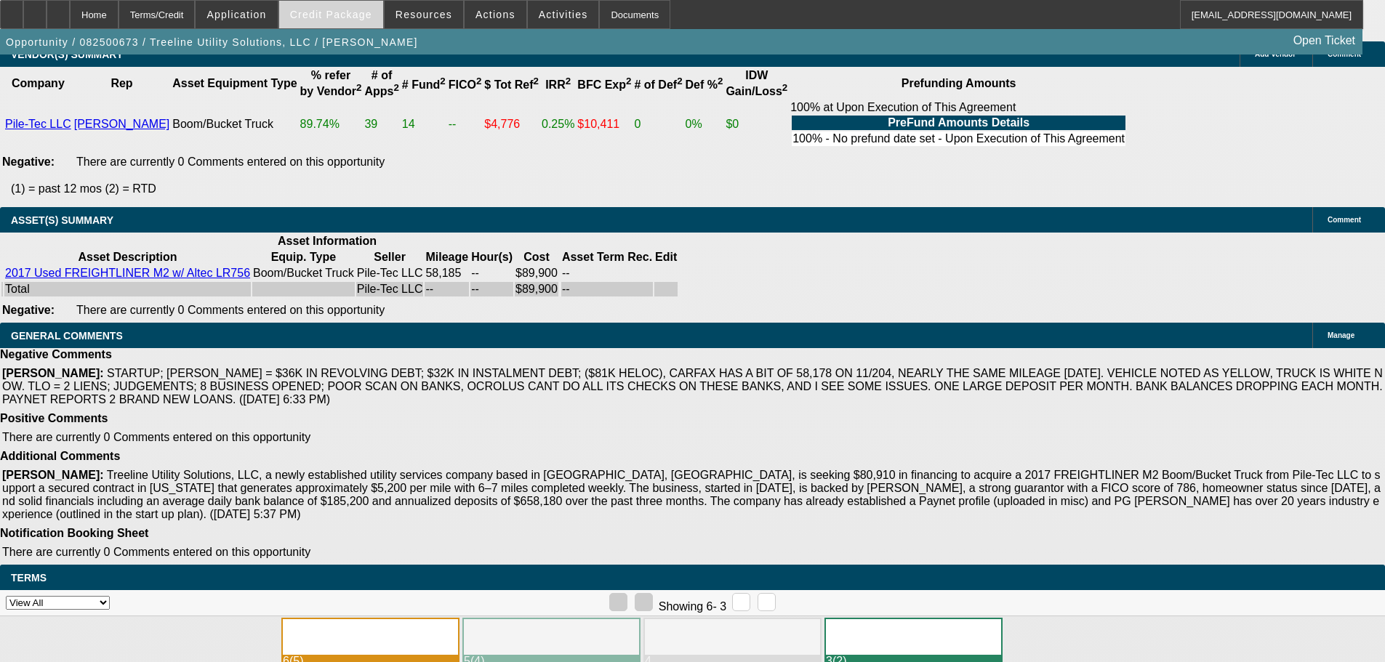
click at [350, 16] on span "Credit Package" at bounding box center [331, 15] width 82 height 12
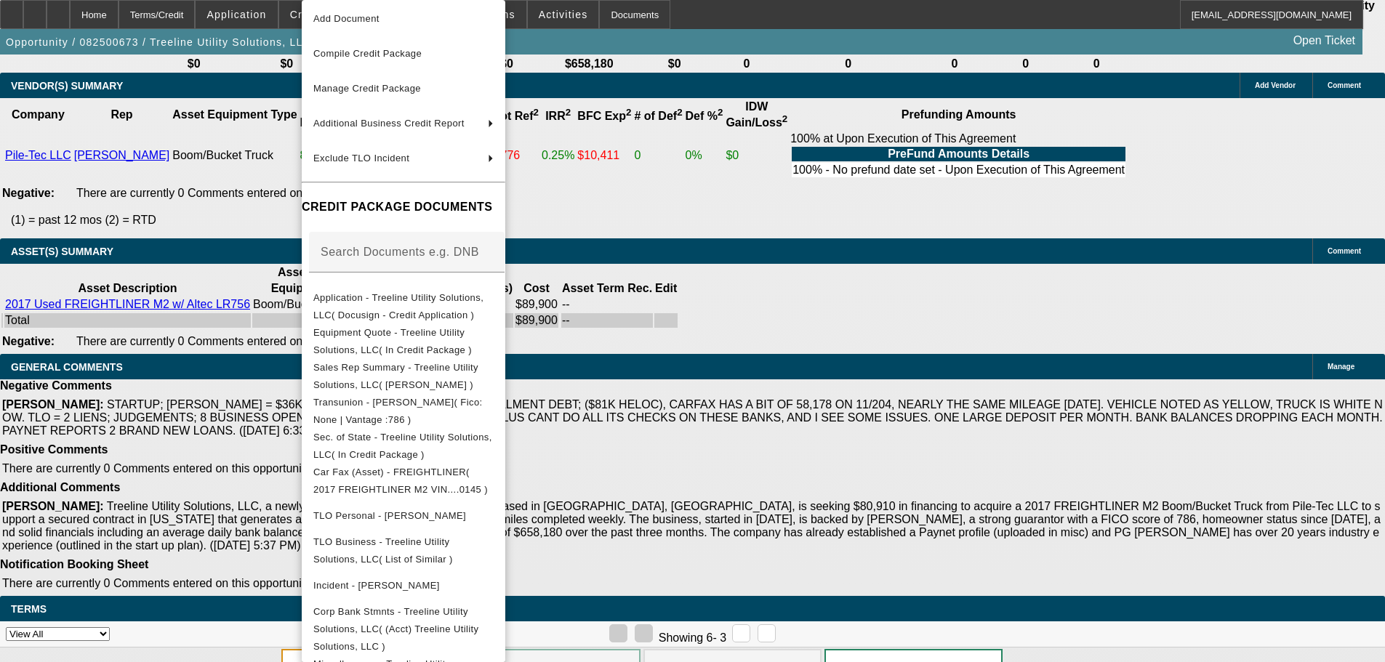
scroll to position [135, 0]
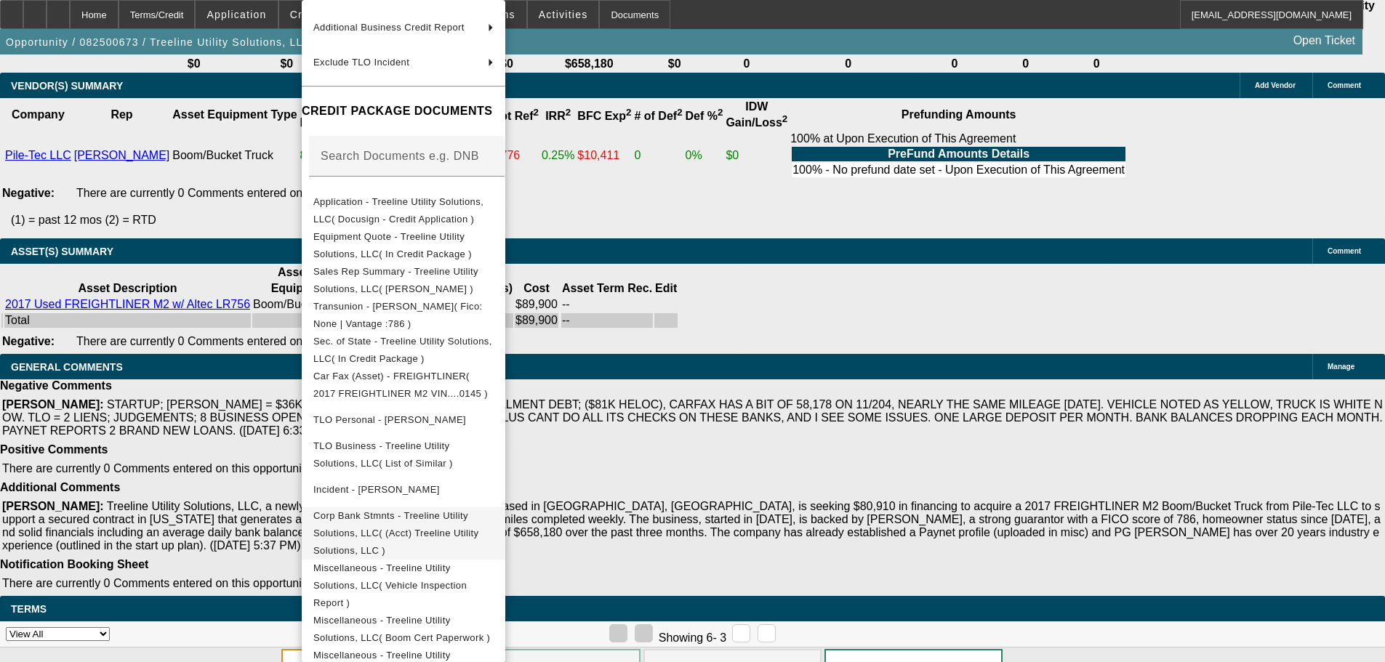
click at [425, 531] on span "Corp Bank Stmnts - Treeline Utility Solutions, LLC( (Acct) Treeline Utility Sol…" at bounding box center [403, 533] width 180 height 52
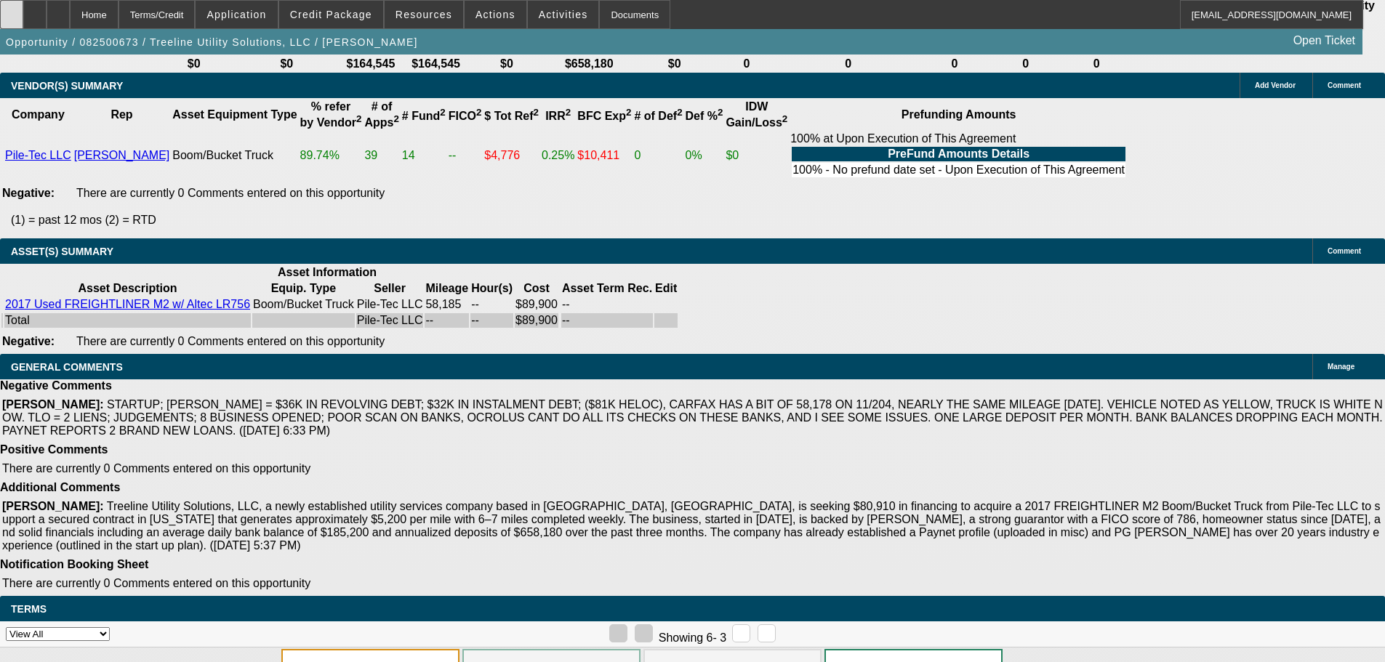
click at [12, 9] on icon at bounding box center [12, 9] width 0 height 0
click at [35, 9] on icon at bounding box center [35, 9] width 0 height 0
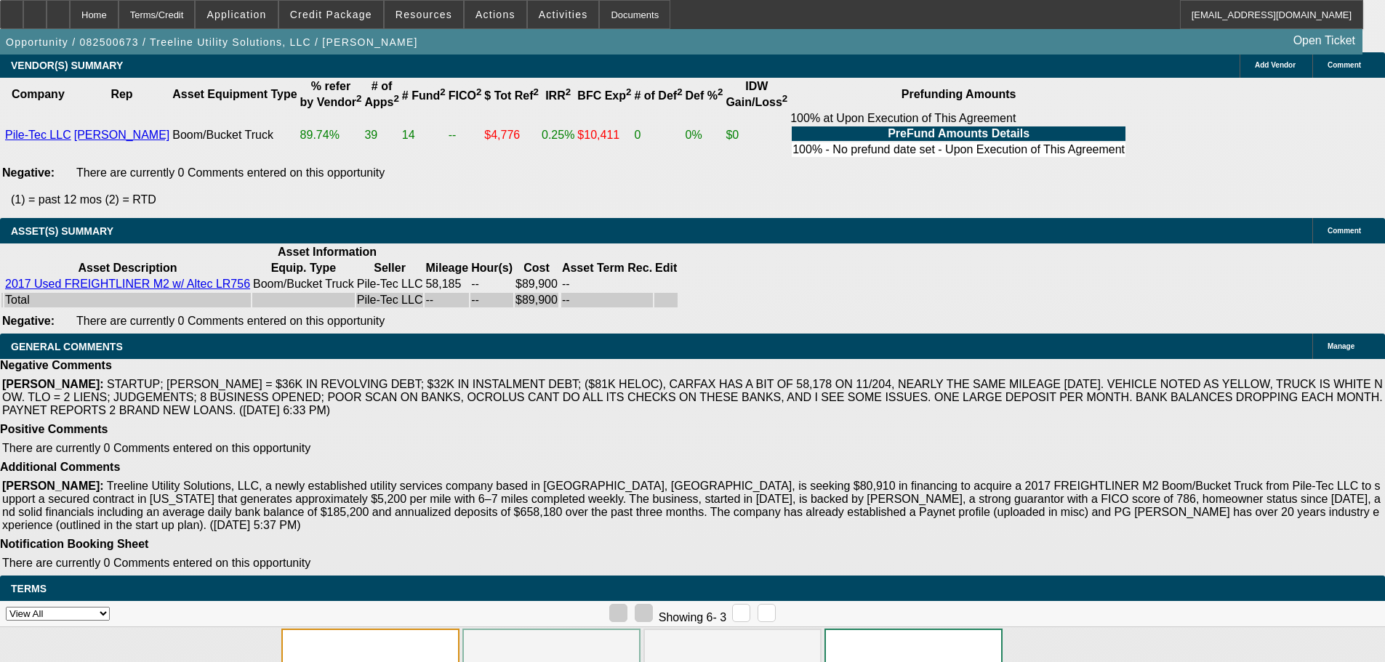
scroll to position [2794, 0]
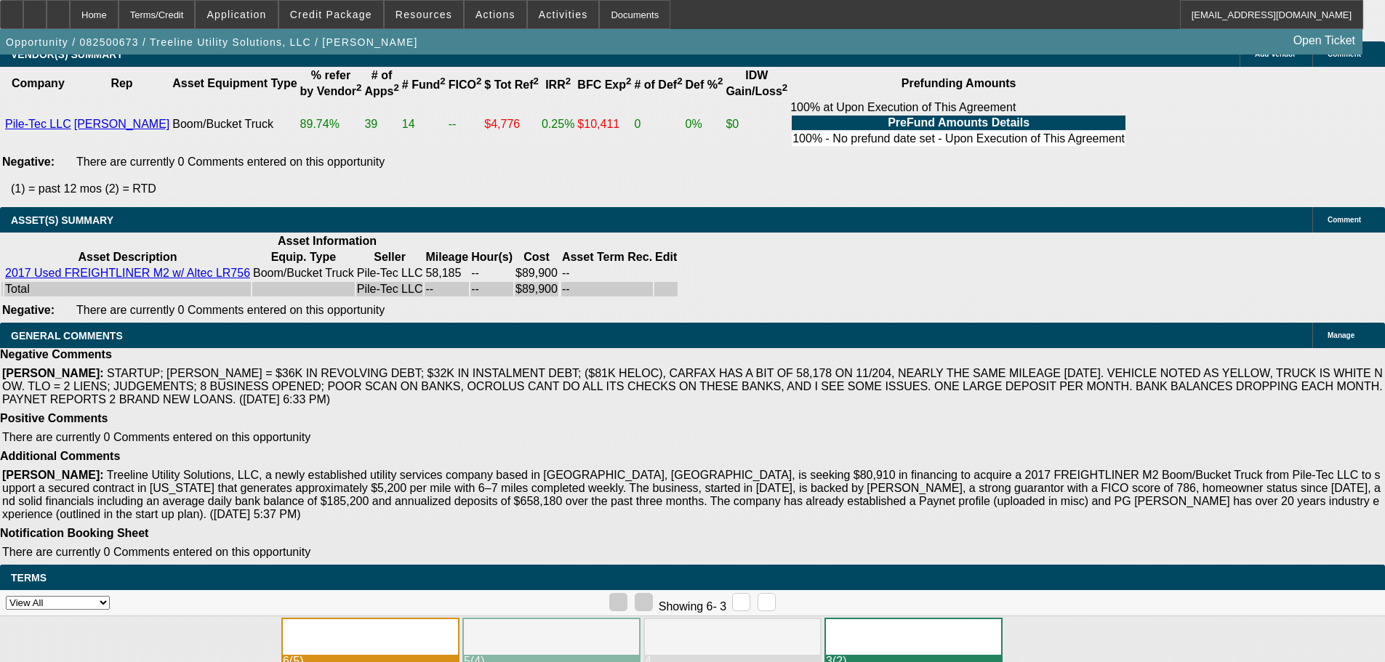
drag, startPoint x: 319, startPoint y: 496, endPoint x: 449, endPoint y: 495, distance: 130.1
copy span "APPROVED GPS REQUIRED."
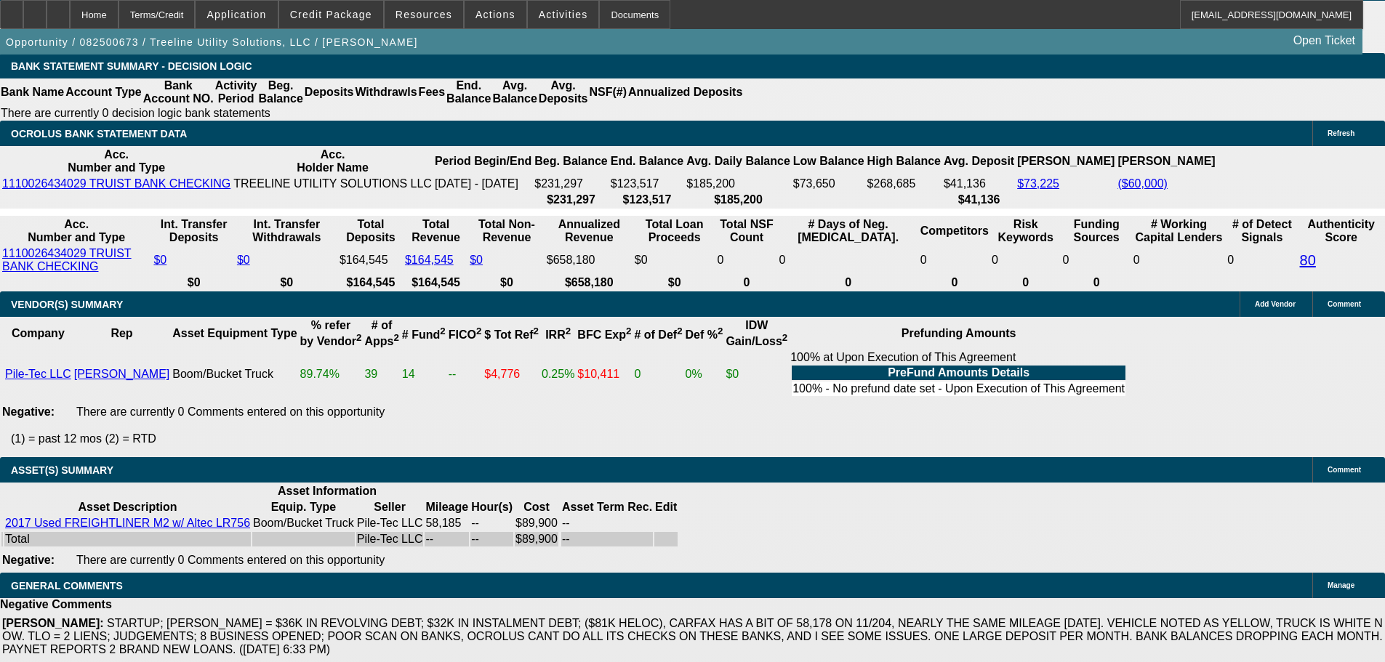
scroll to position [2576, 0]
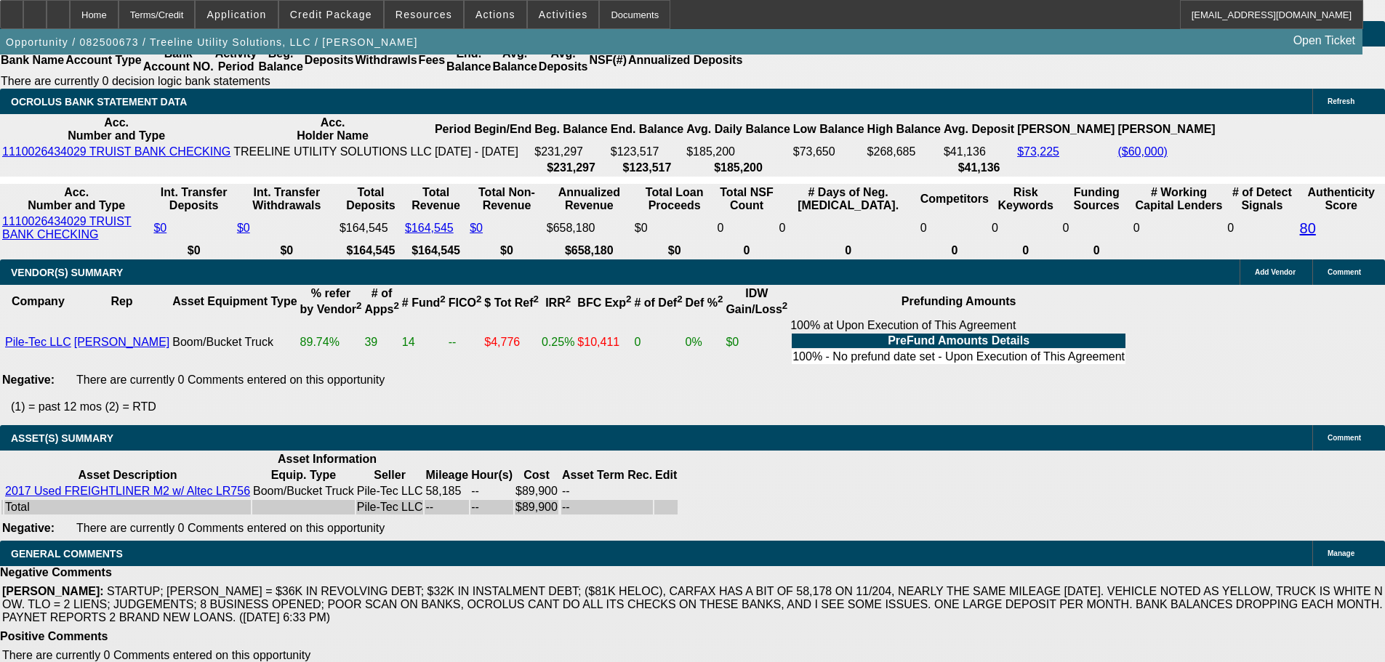
select select "3"
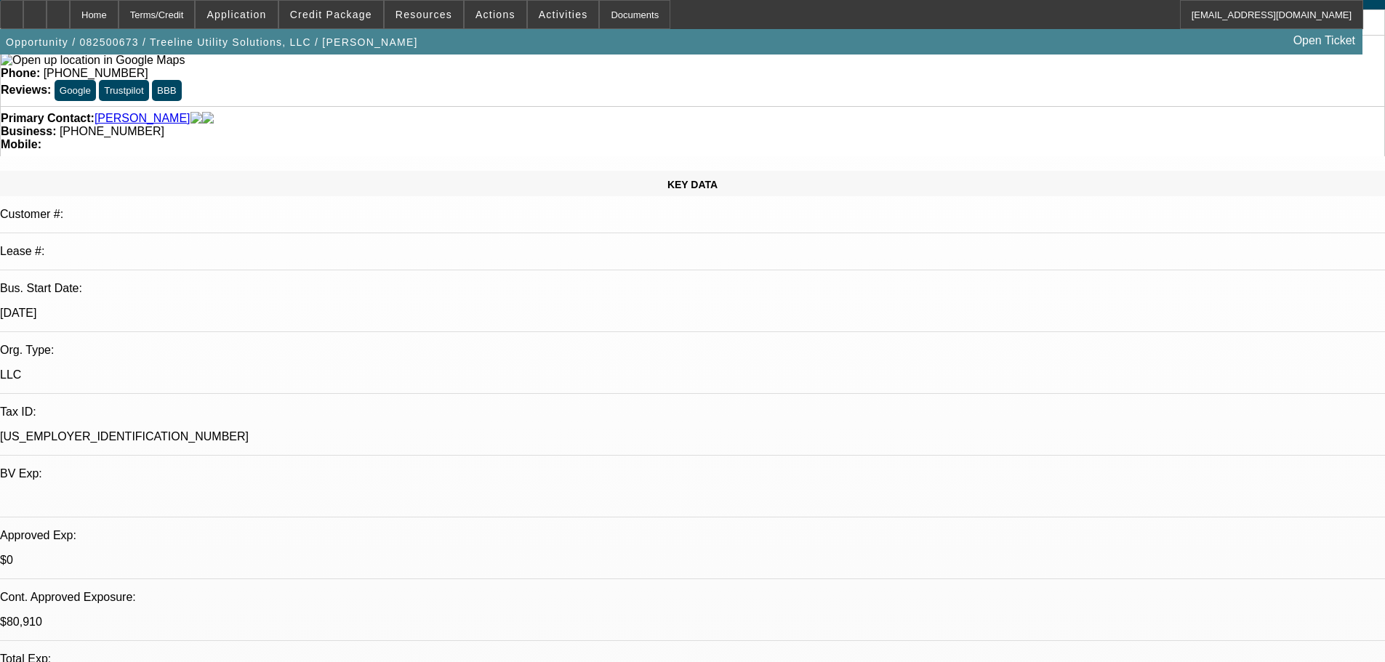
scroll to position [218, 0]
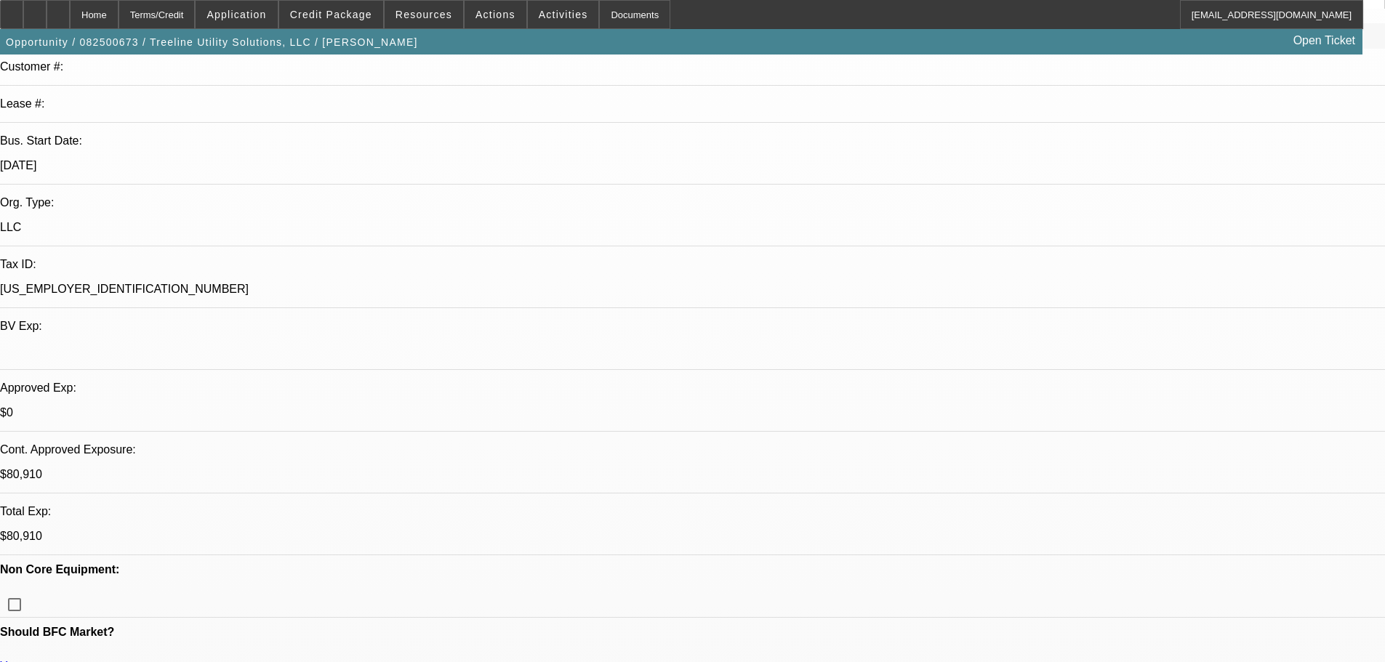
paste textarea "APPROVED GPS REQUIRED."
type textarea "APPROVED GPS REQUIRED."
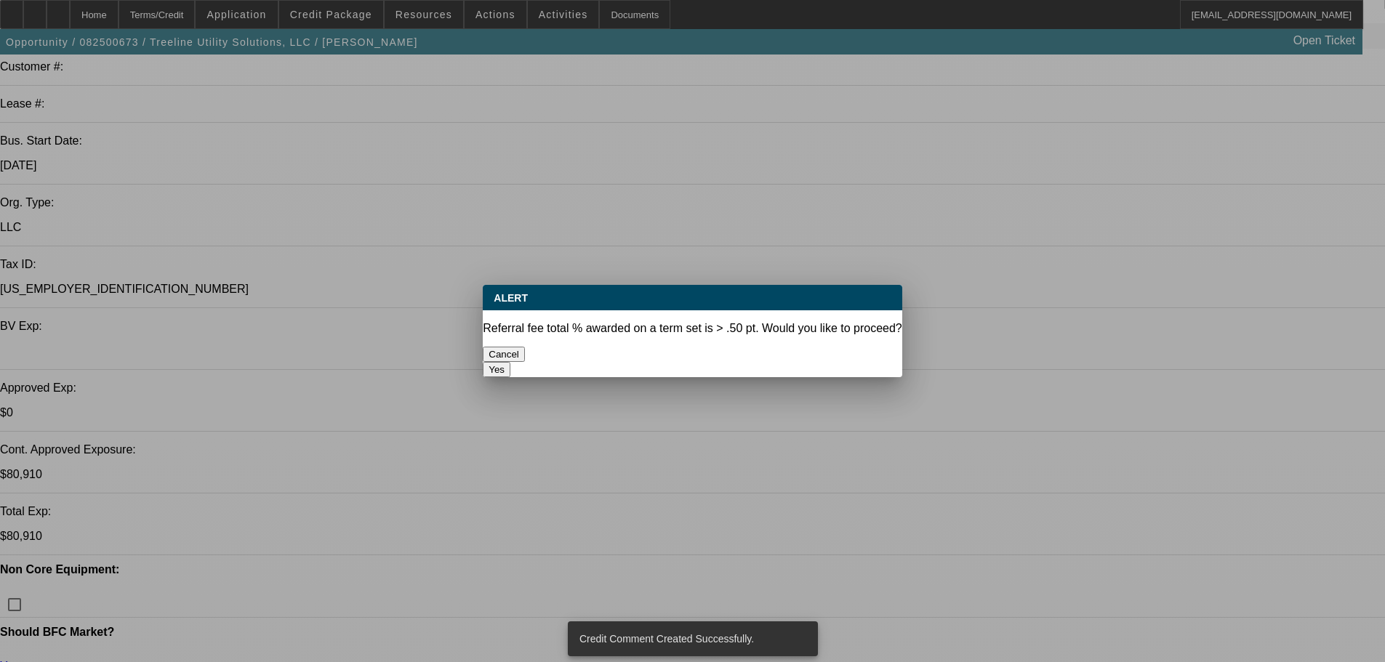
click at [510, 362] on button "Yes" at bounding box center [497, 369] width 28 height 15
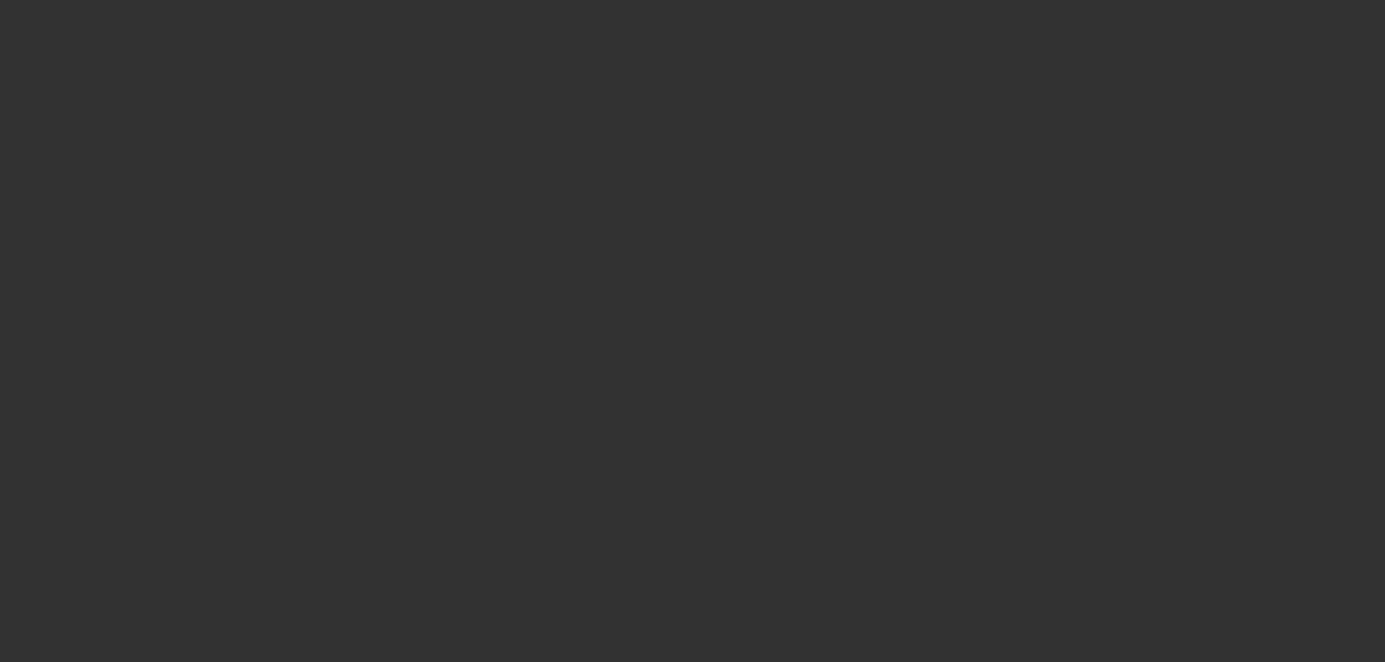
select select "0"
select select "2"
select select "0"
select select "6"
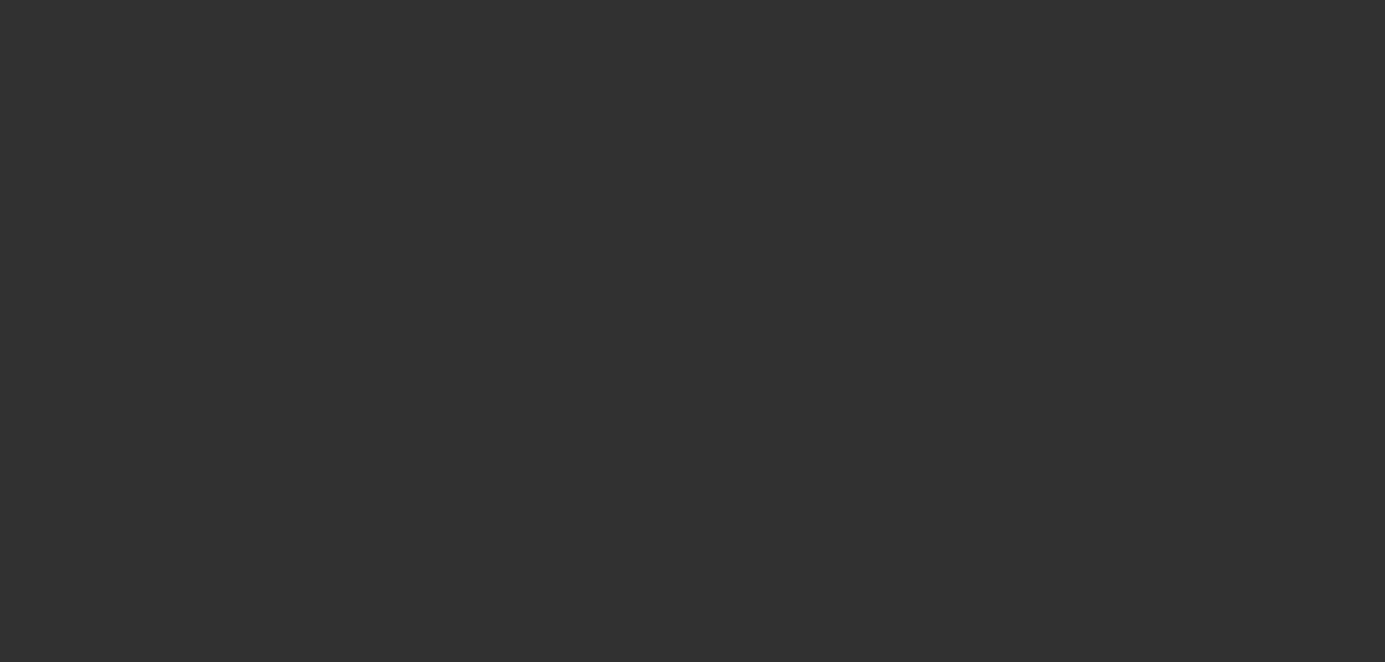
select select "0"
select select "2"
select select "0"
select select "6"
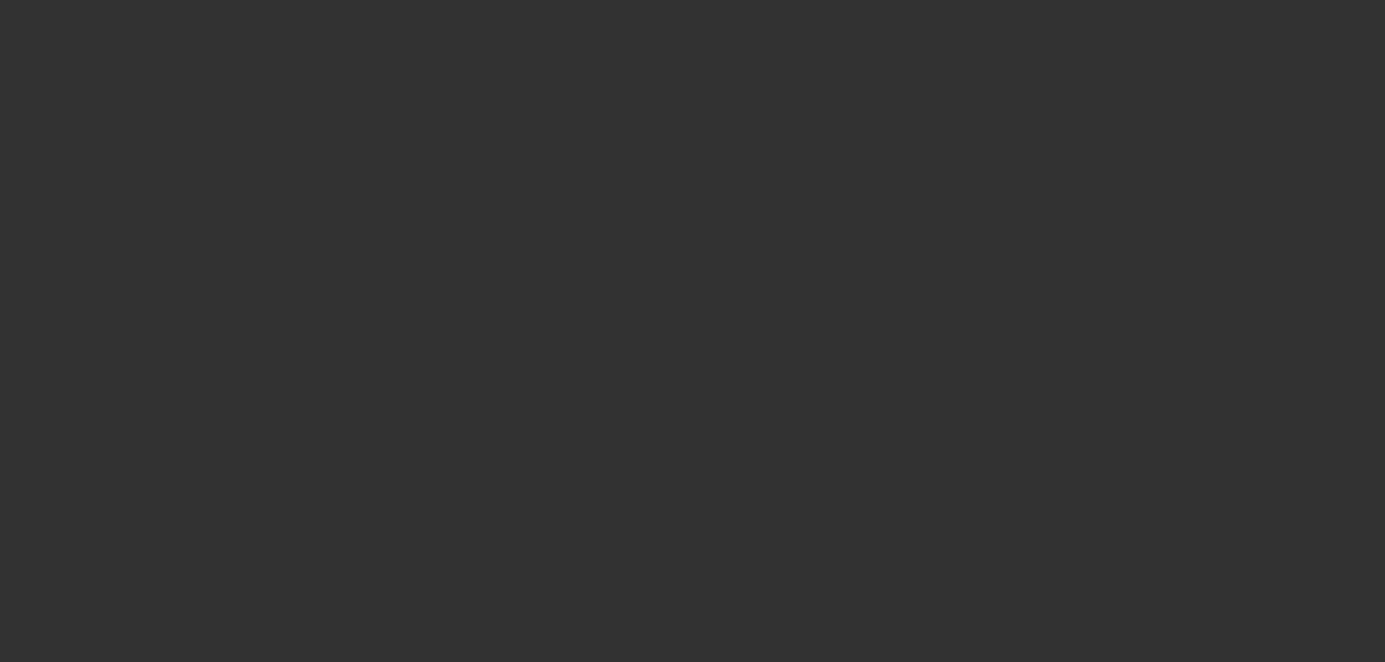
select select "0"
select select "2"
select select "0"
select select "6"
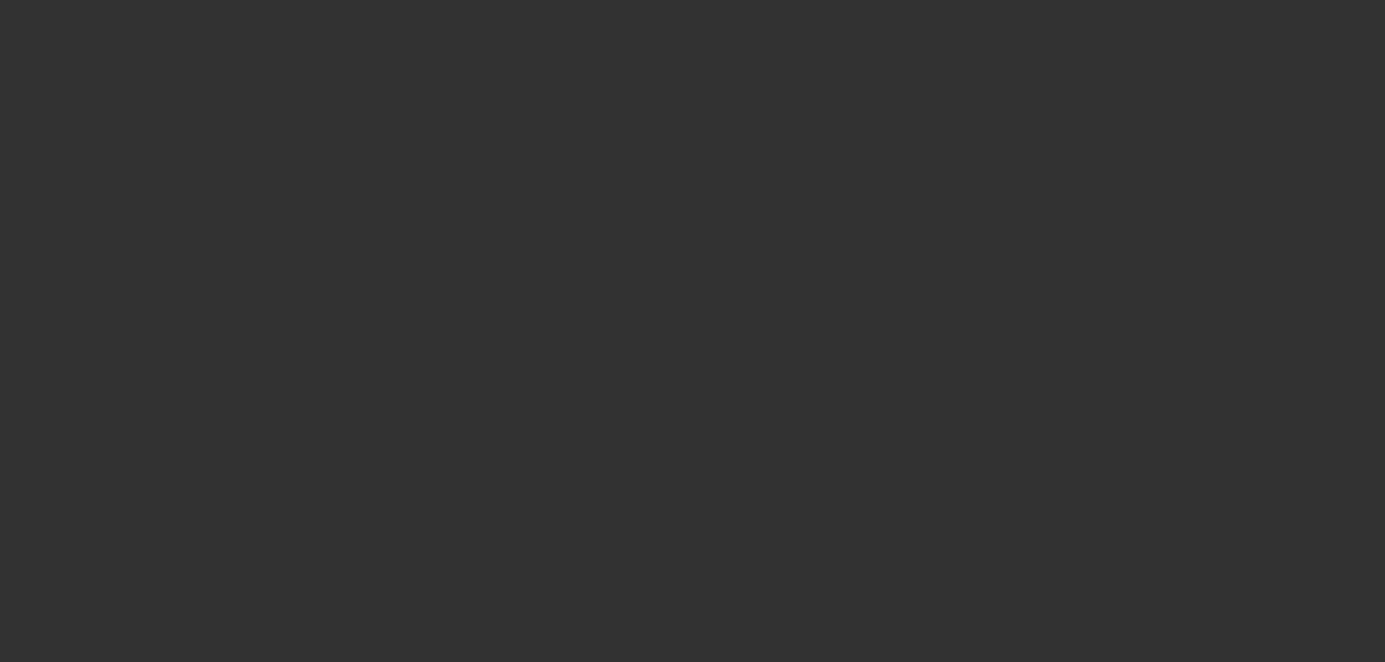
select select "0.1"
select select "2"
select select "0"
select select "6"
